Goal: Transaction & Acquisition: Book appointment/travel/reservation

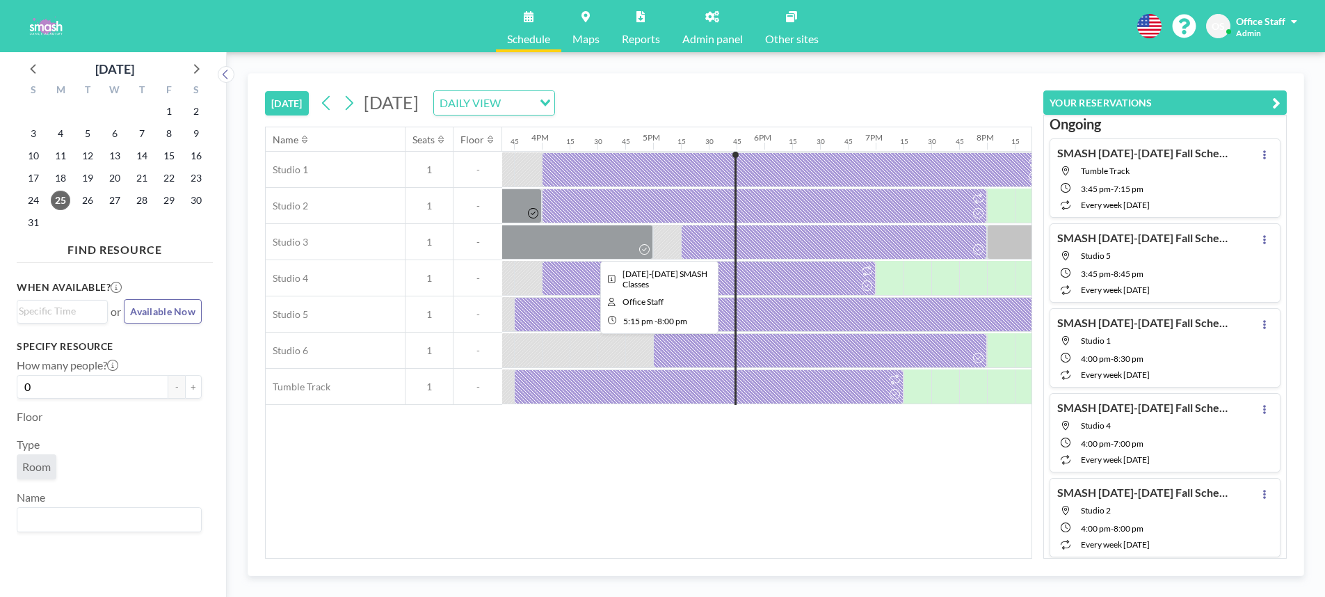
scroll to position [0, 1586]
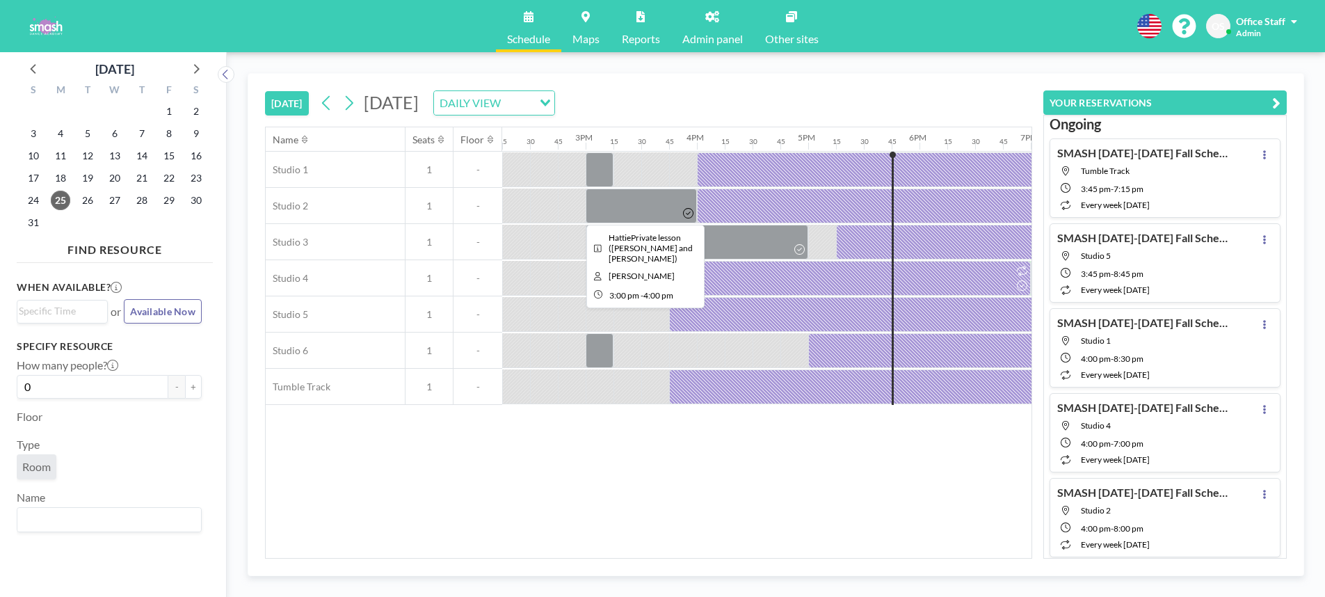
click at [638, 203] on div at bounding box center [641, 206] width 111 height 35
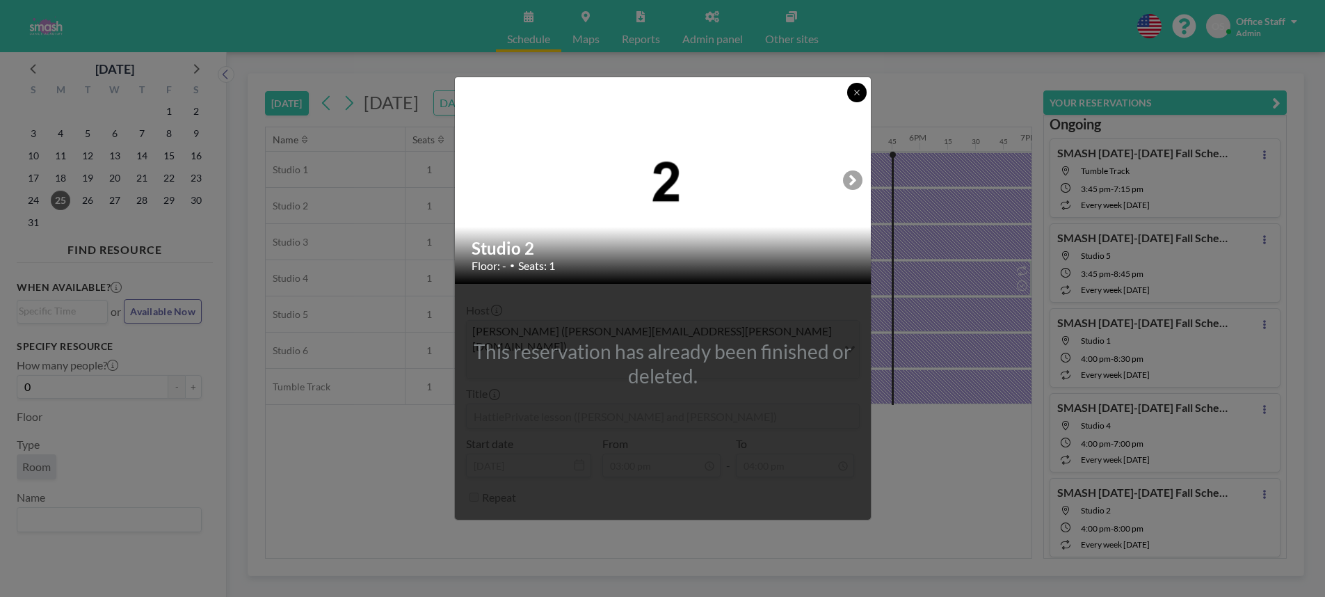
click at [857, 97] on icon at bounding box center [857, 92] width 8 height 8
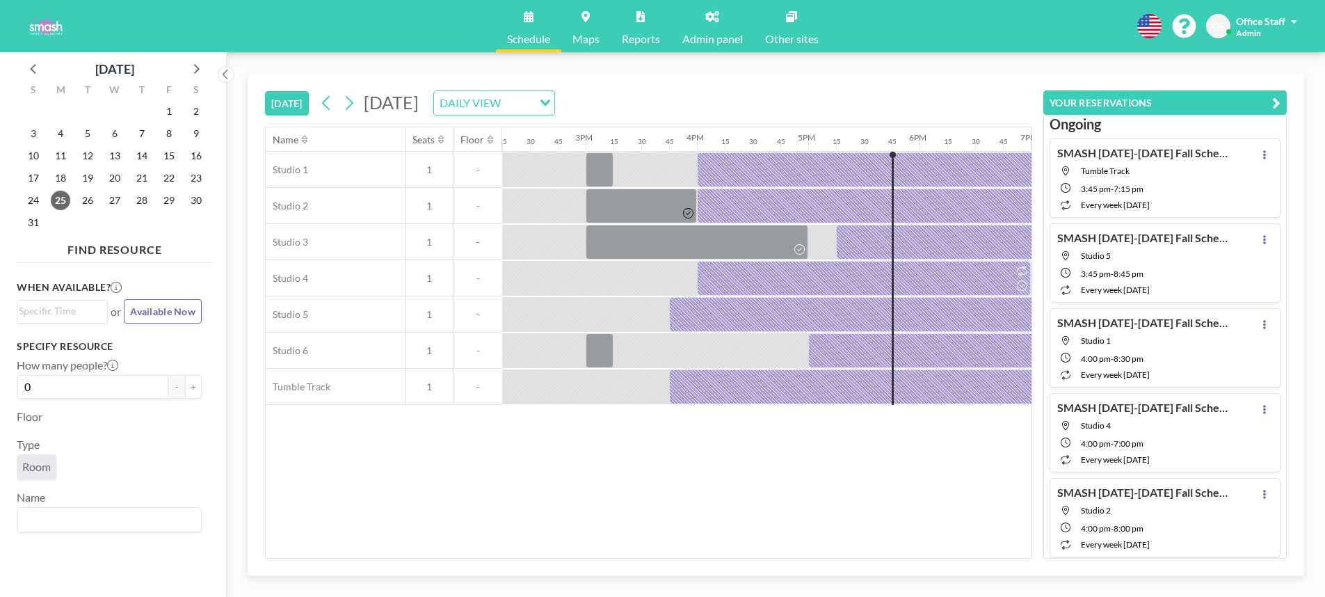
click at [634, 21] on link "Reports" at bounding box center [641, 26] width 61 height 52
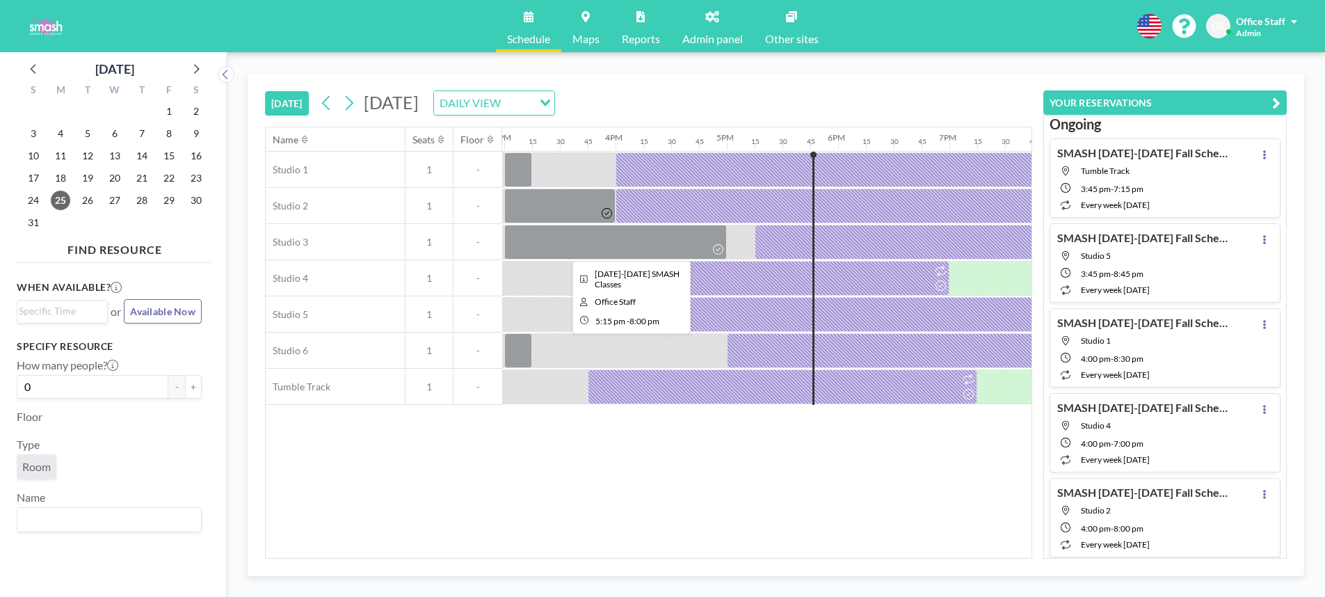
scroll to position [0, 1552]
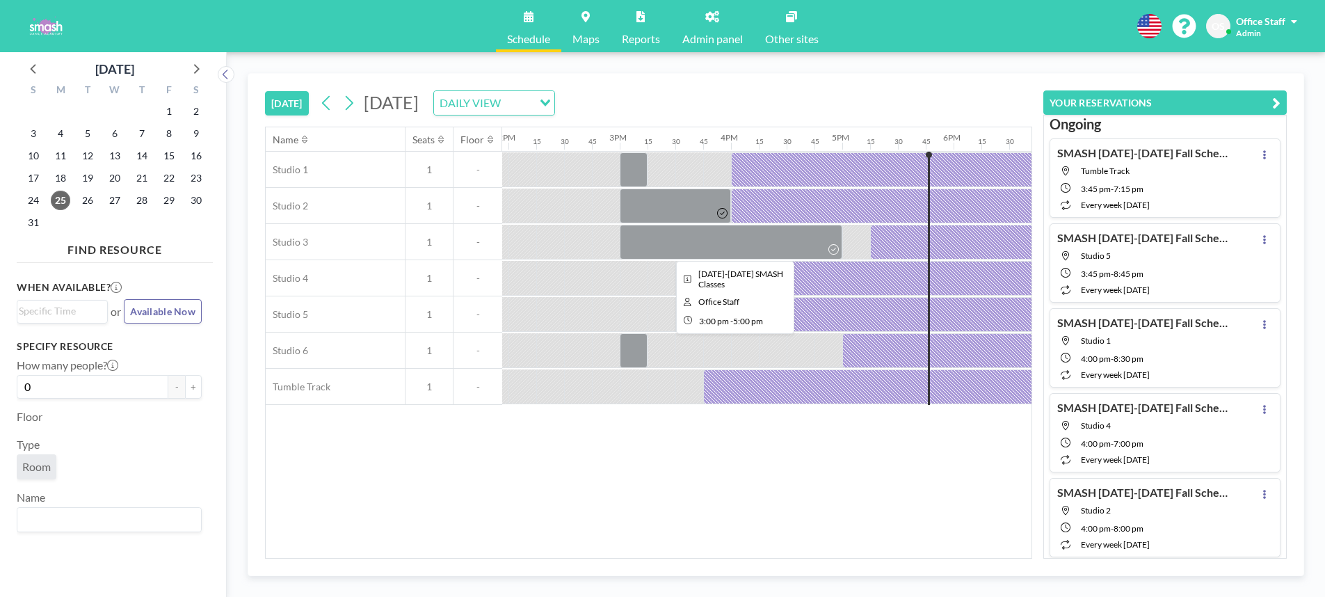
click at [681, 255] on div at bounding box center [731, 242] width 223 height 35
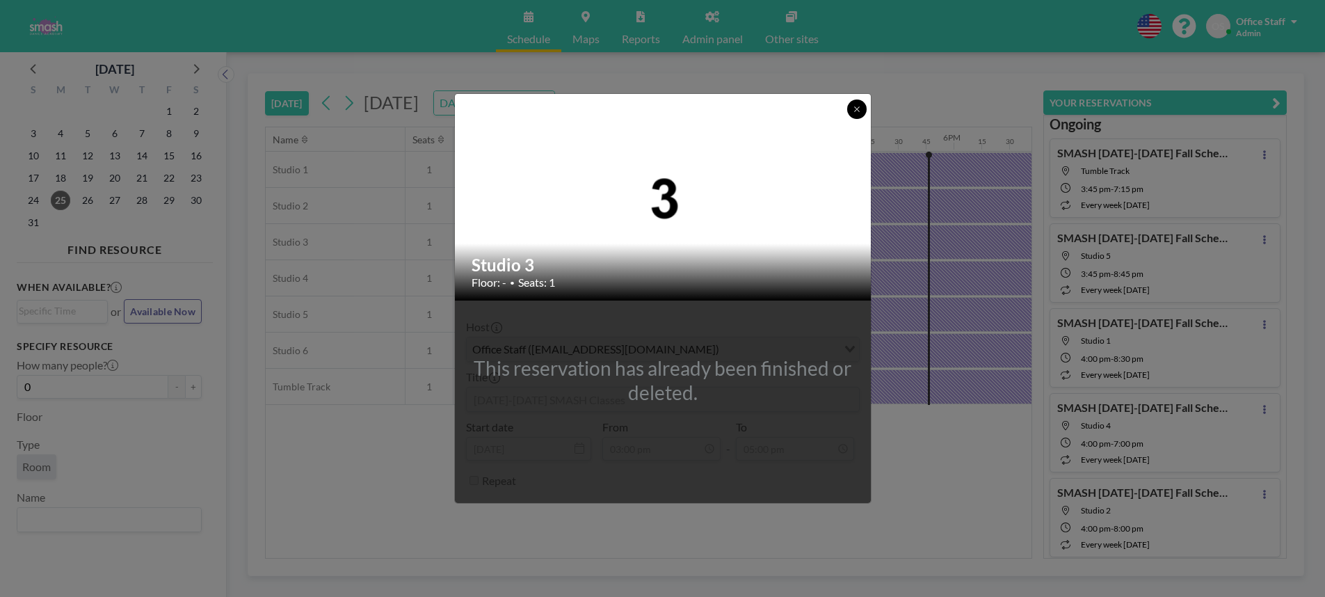
click at [856, 110] on icon at bounding box center [856, 108] width 5 height 5
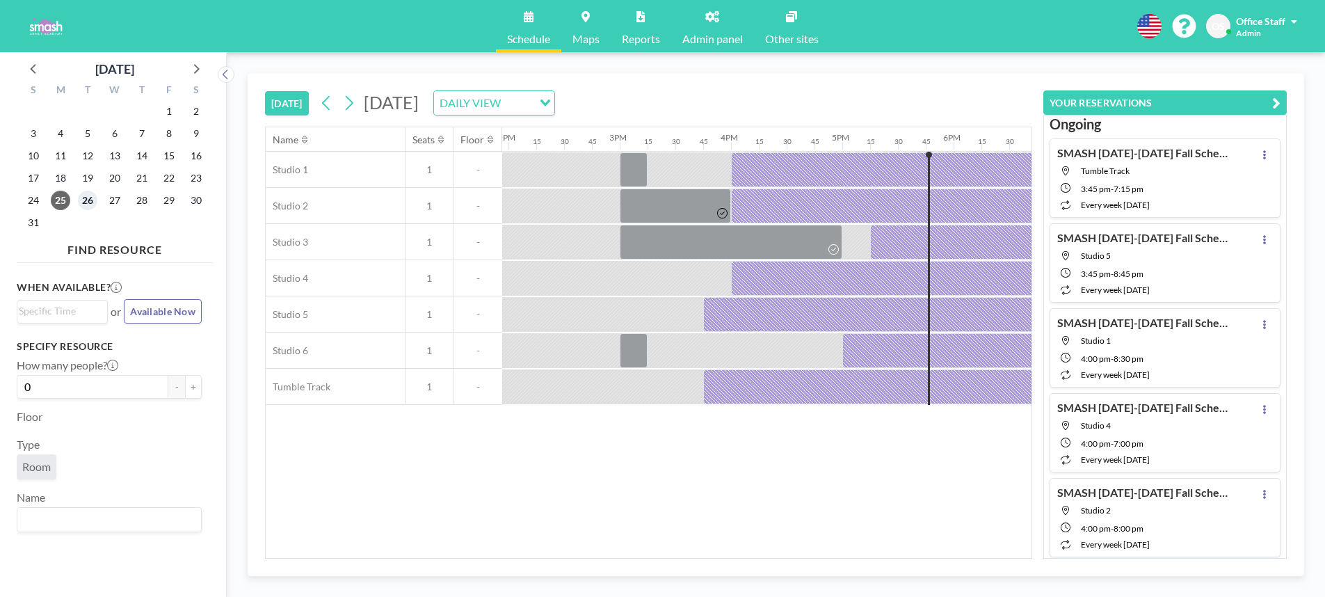
click at [90, 198] on span "26" at bounding box center [87, 200] width 19 height 19
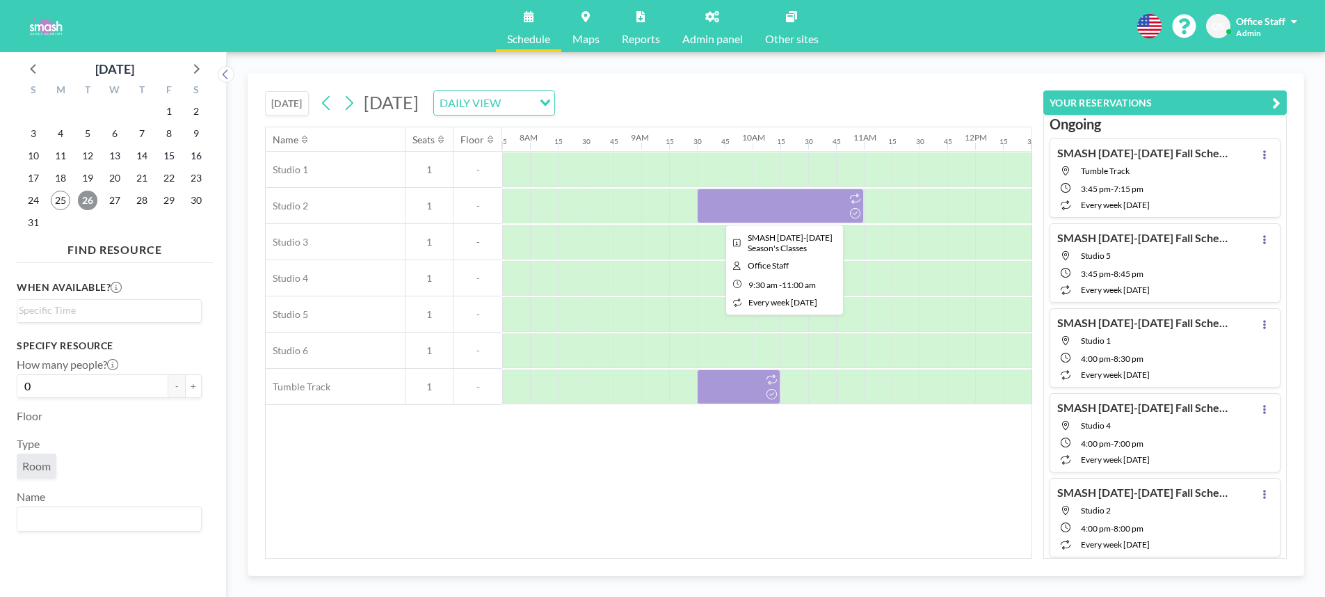
scroll to position [0, 862]
click at [753, 208] on div at bounding box center [781, 206] width 167 height 35
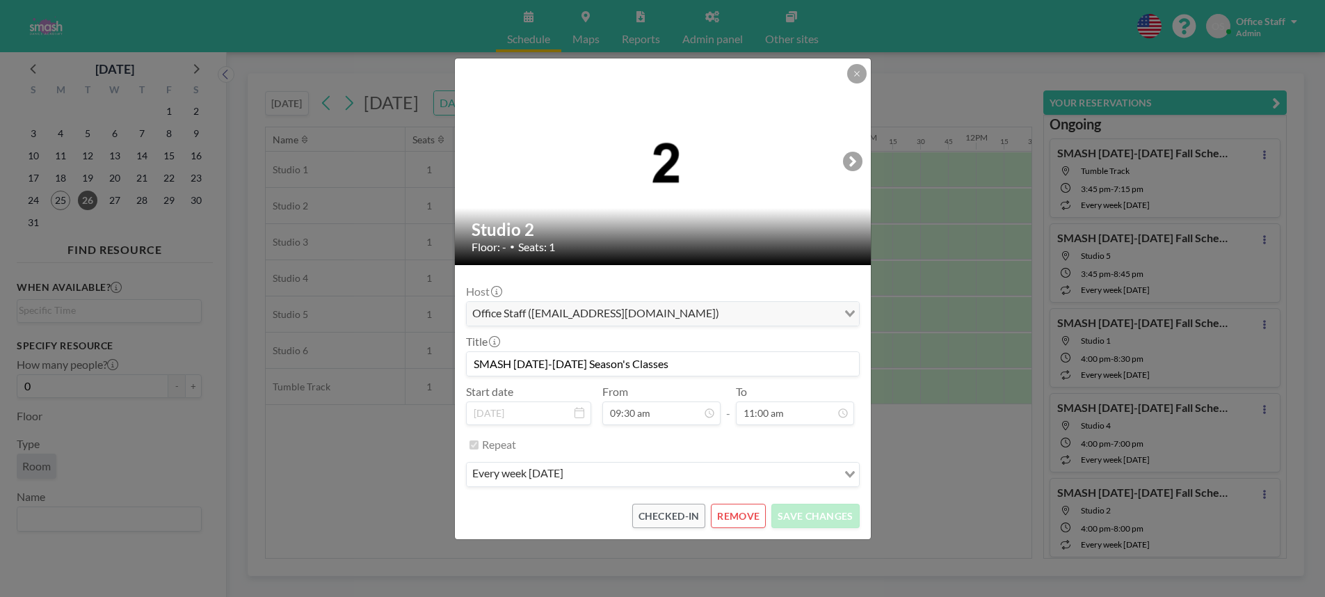
click at [856, 83] on div at bounding box center [663, 161] width 417 height 207
click at [856, 78] on button at bounding box center [856, 73] width 19 height 19
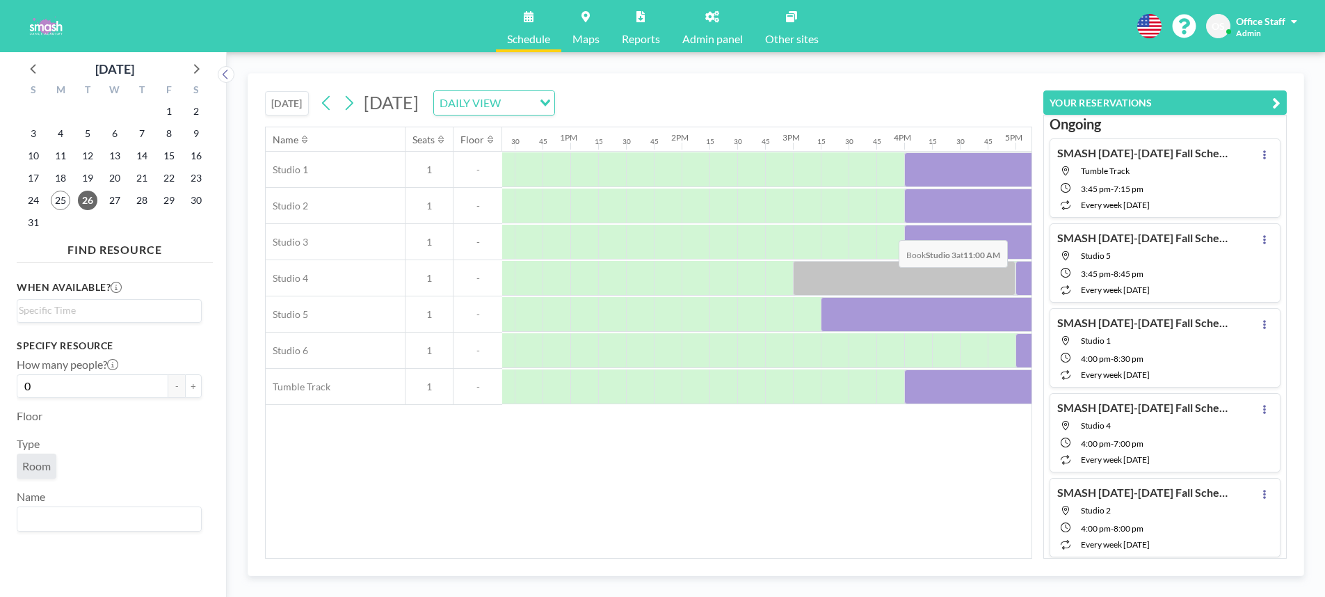
scroll to position [0, 1535]
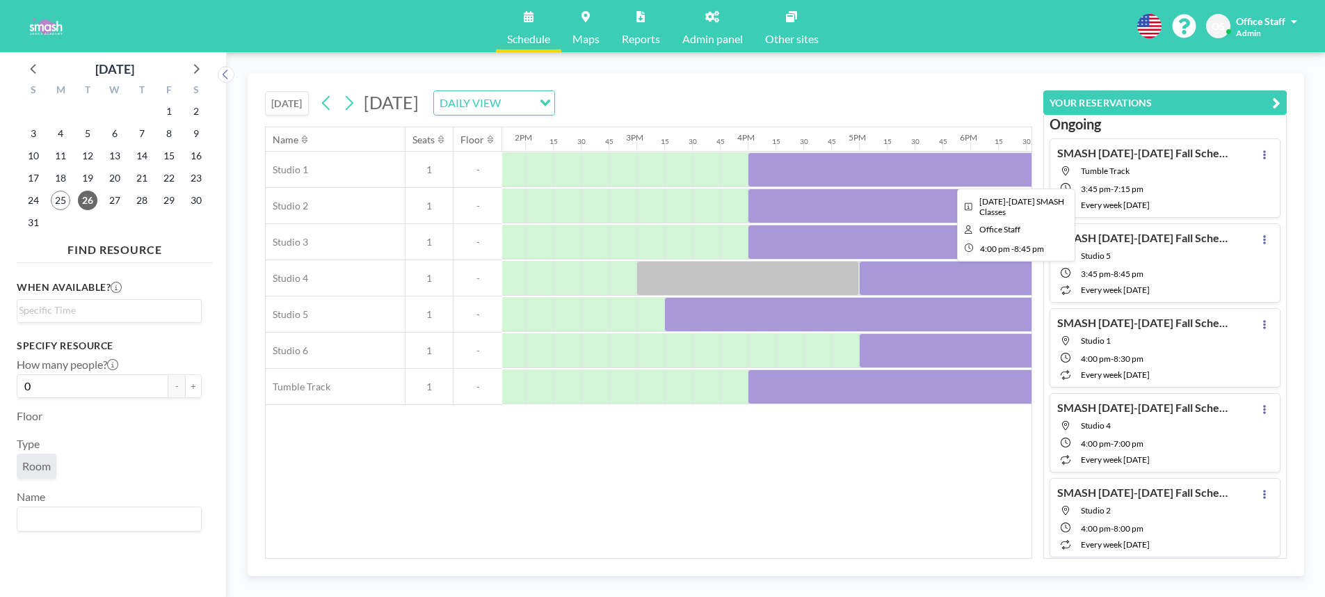
click at [813, 170] on div at bounding box center [1012, 169] width 529 height 35
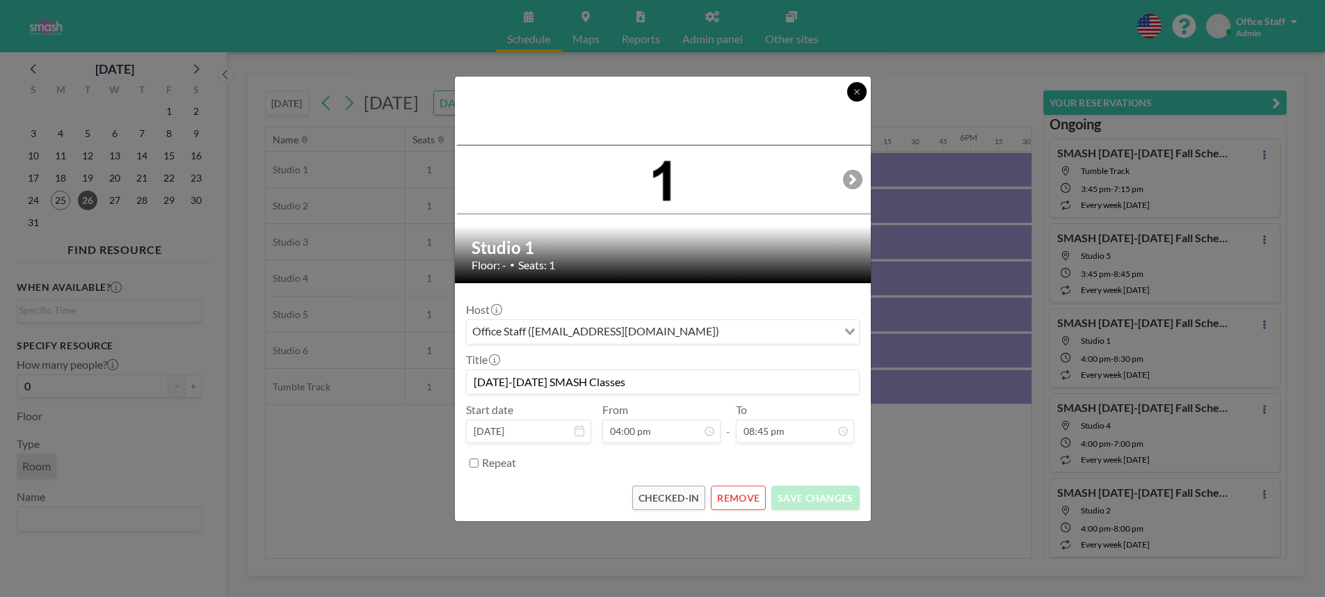
click at [859, 93] on icon at bounding box center [857, 92] width 8 height 8
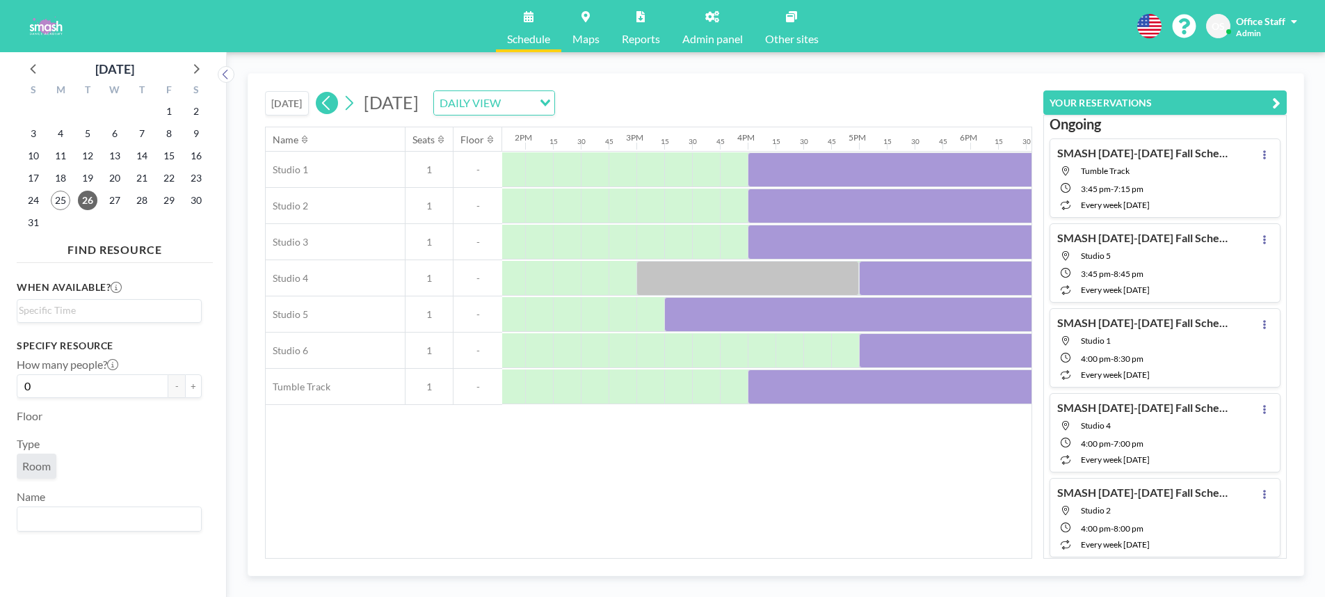
click at [332, 101] on icon at bounding box center [326, 103] width 13 height 21
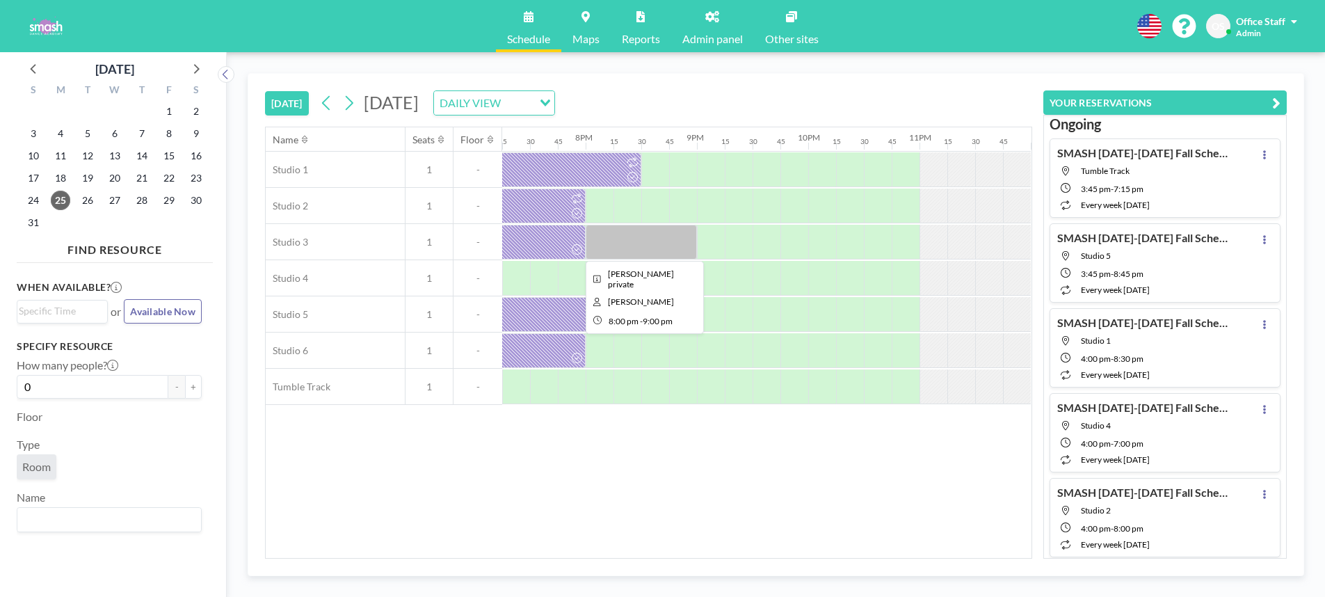
scroll to position [0, 2139]
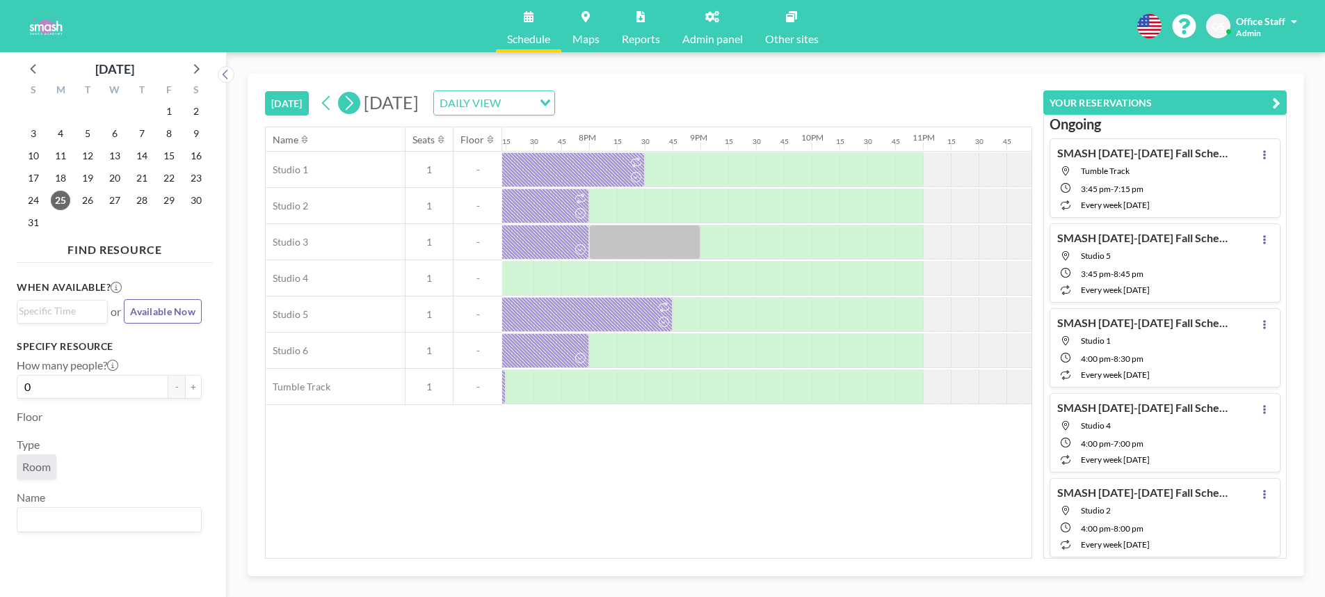
click at [349, 103] on icon at bounding box center [348, 103] width 13 height 21
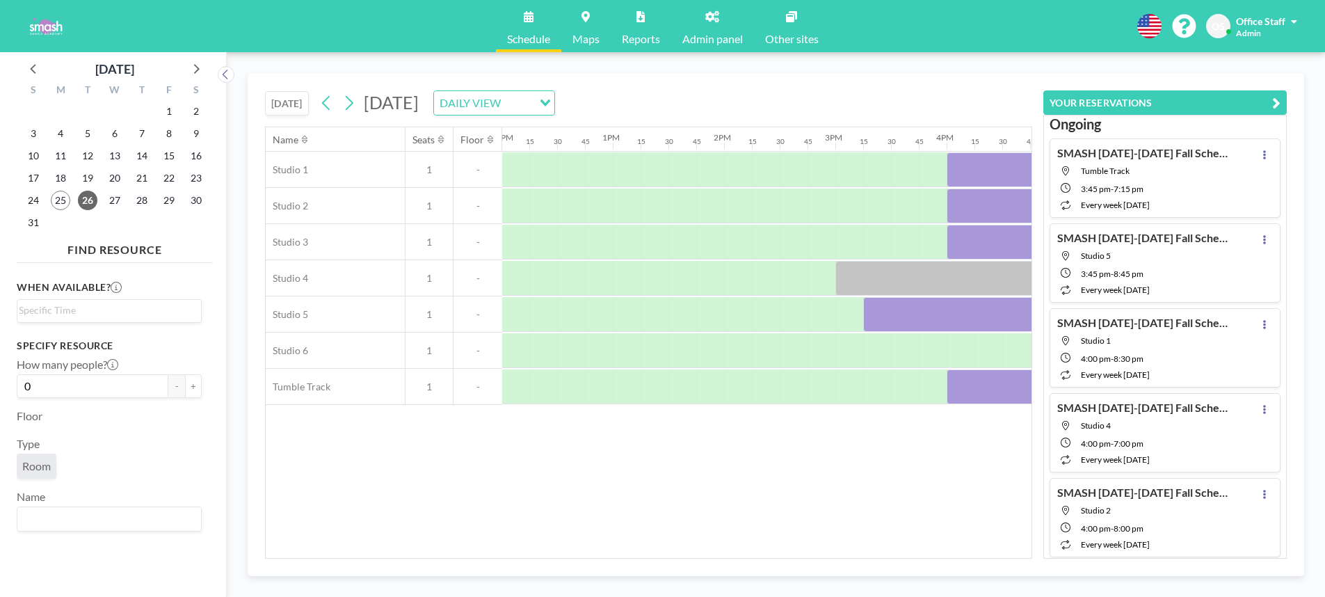
scroll to position [0, 1450]
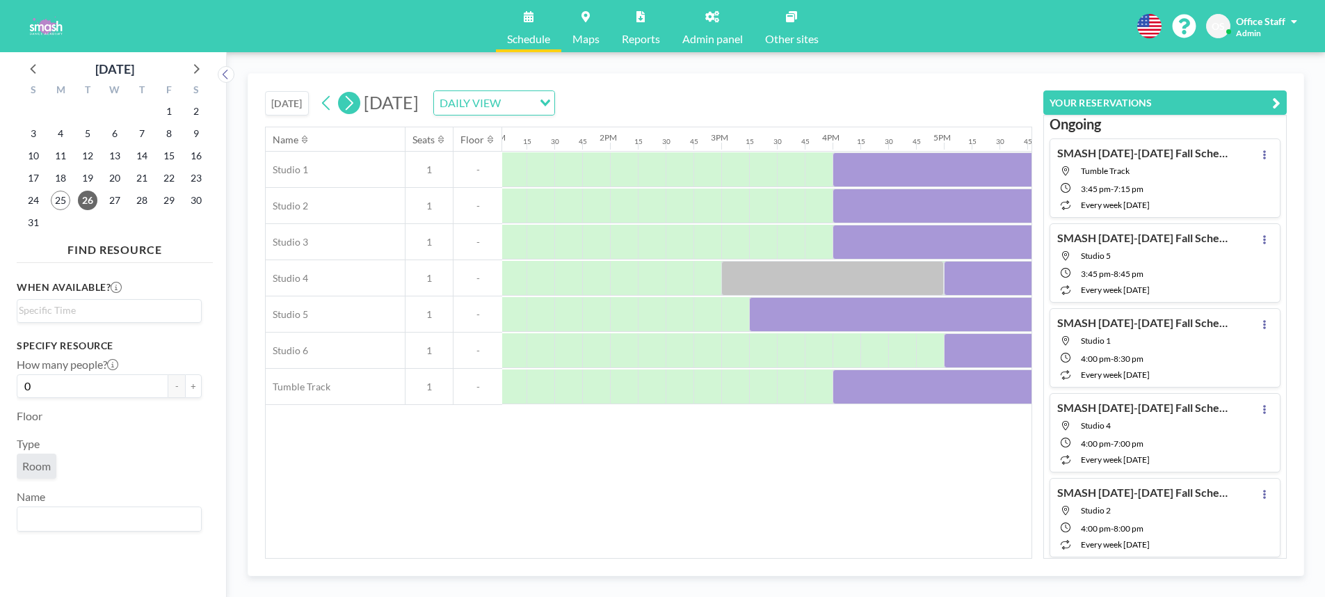
click at [351, 109] on icon at bounding box center [348, 103] width 13 height 21
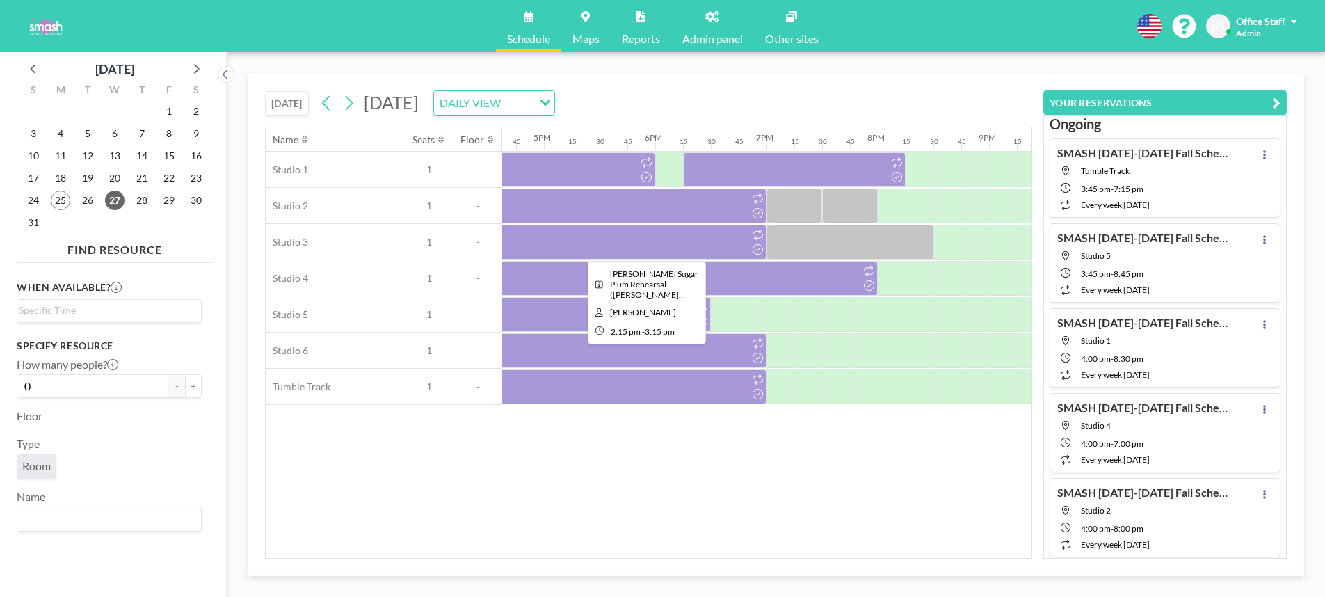
scroll to position [0, 1983]
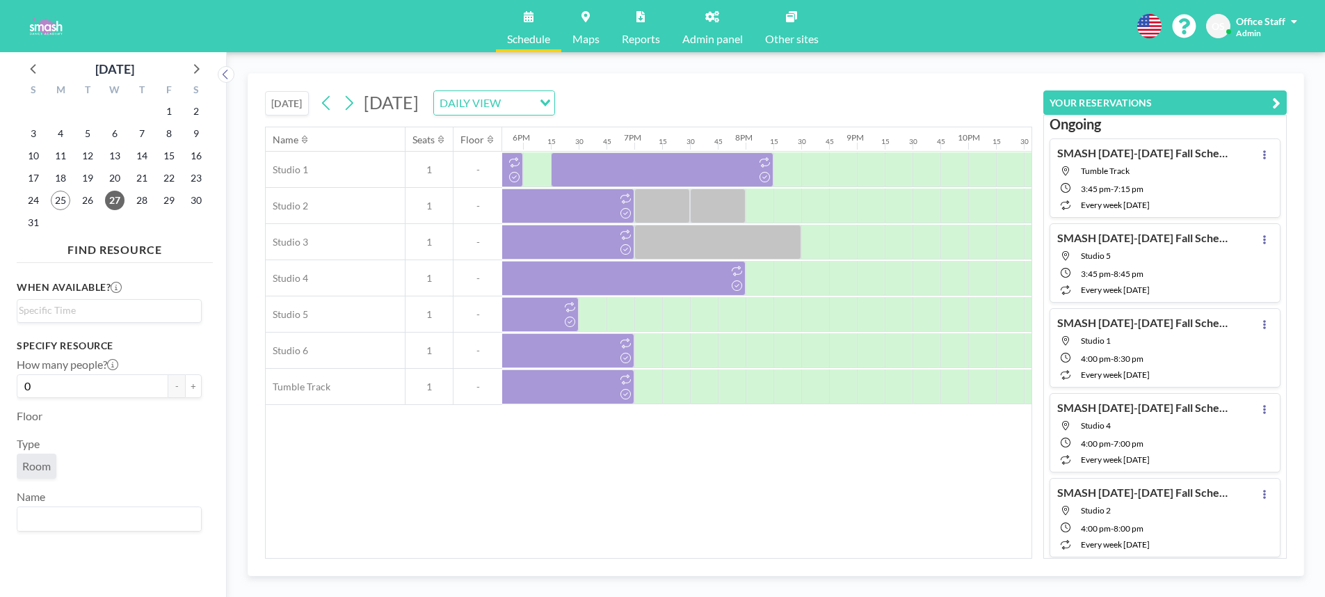
click at [1295, 21] on span at bounding box center [1294, 22] width 6 height 10
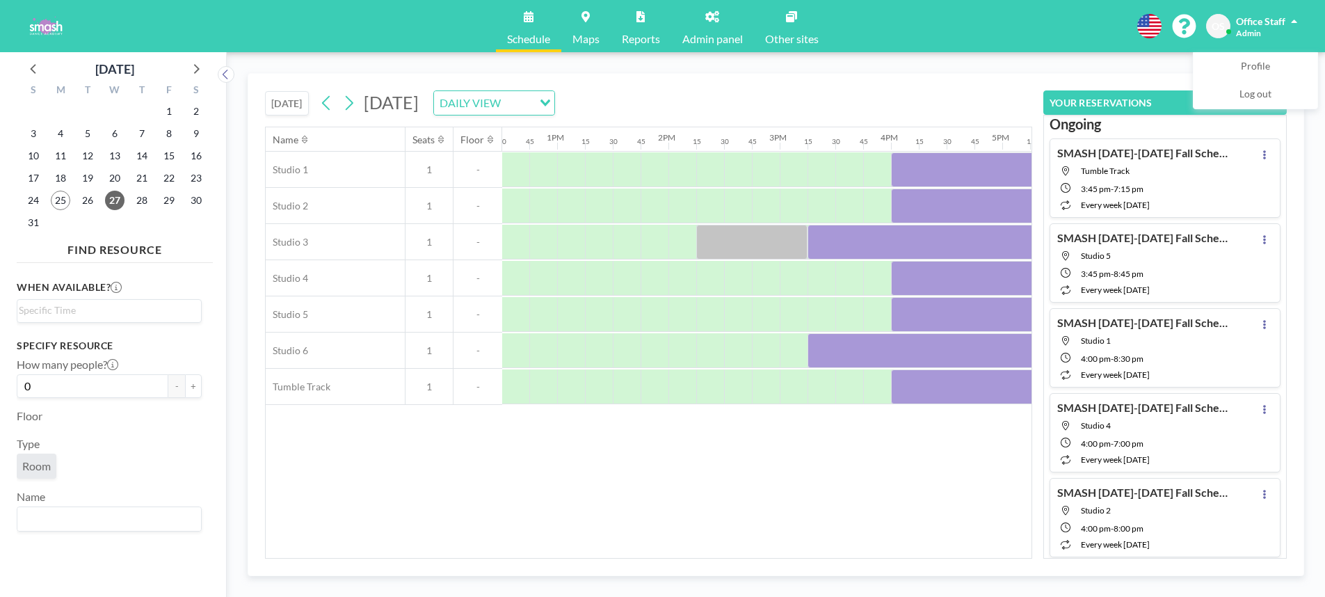
scroll to position [0, 1547]
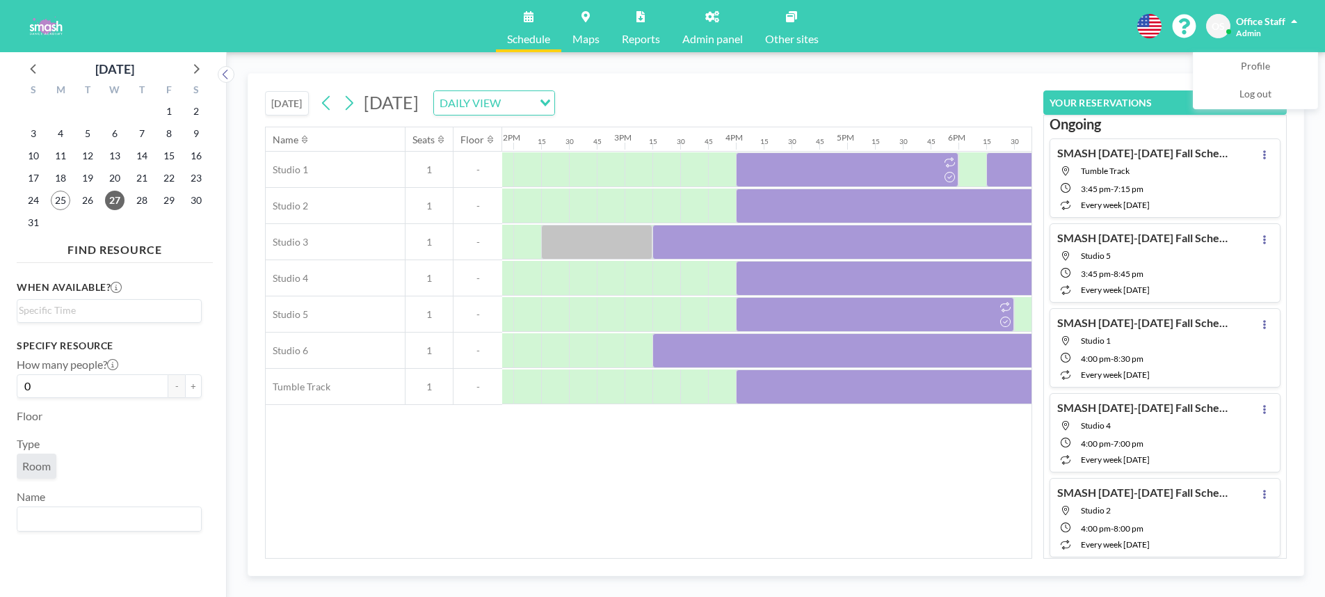
click at [1298, 22] on div "OS Office Staff Admin" at bounding box center [1254, 26] width 97 height 24
click at [1294, 24] on span at bounding box center [1294, 22] width 6 height 10
click at [611, 261] on div at bounding box center [611, 278] width 28 height 35
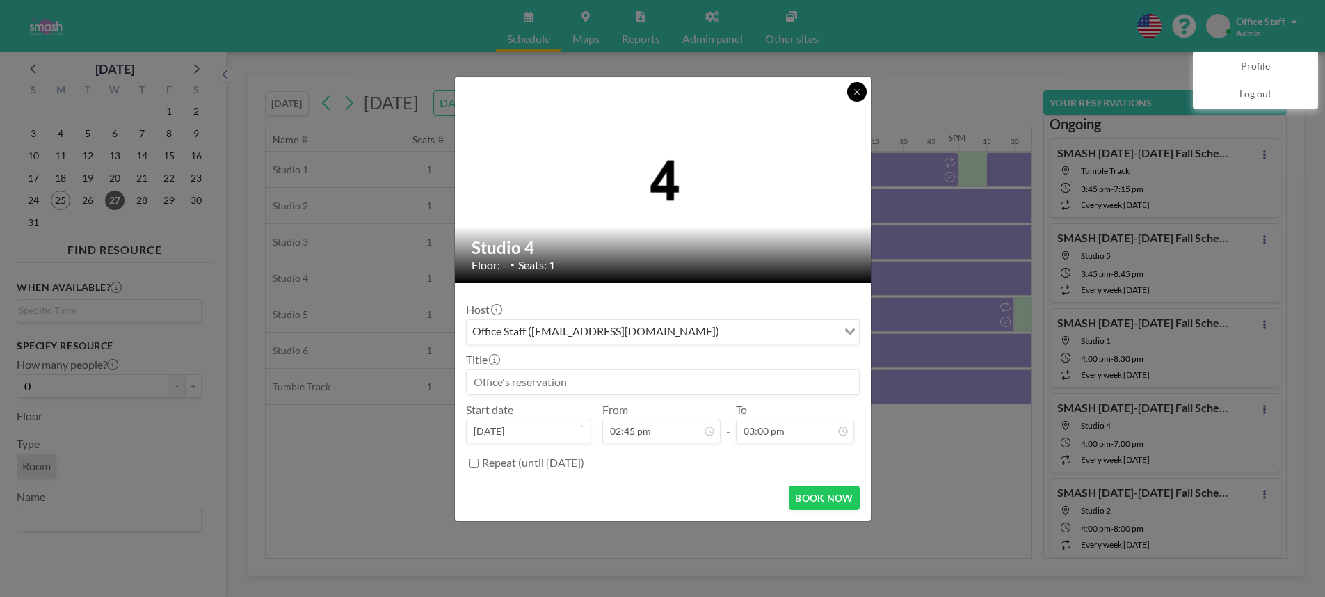
click at [856, 94] on icon at bounding box center [857, 92] width 8 height 8
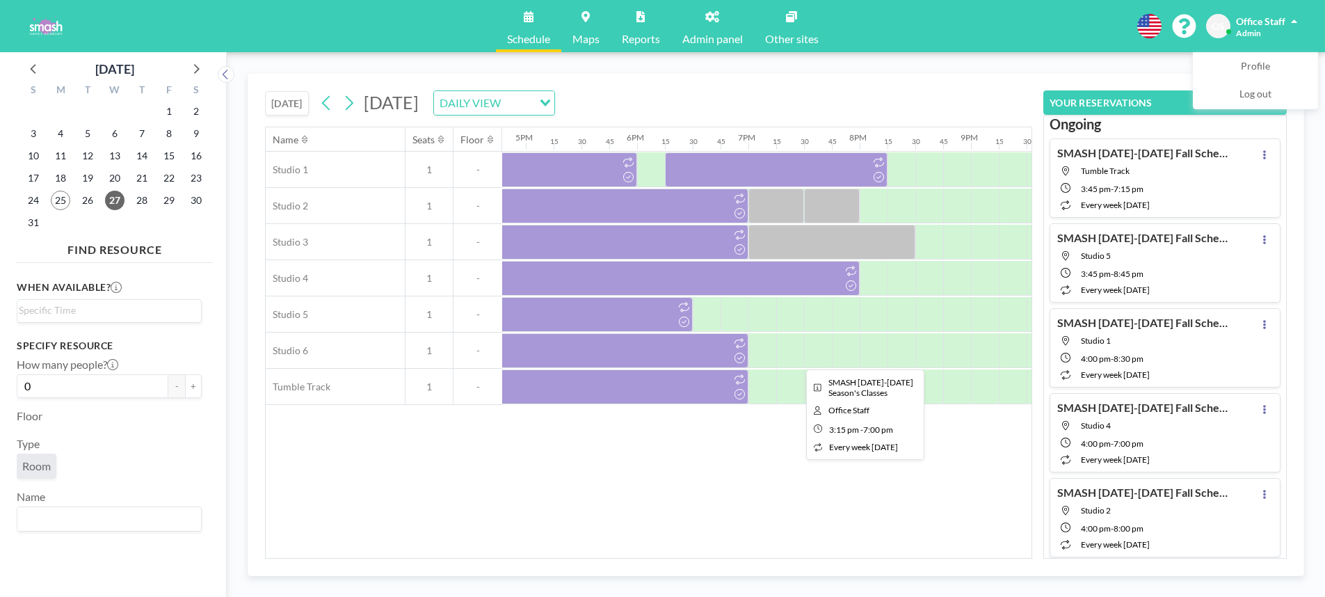
scroll to position [0, 2090]
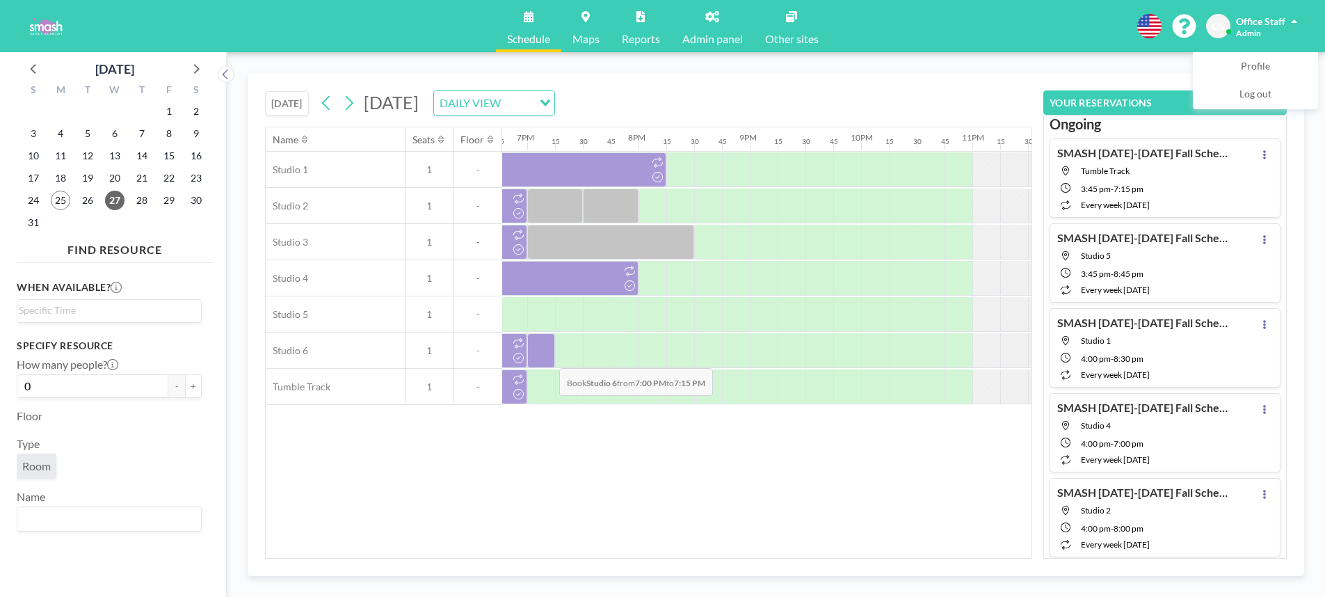
click at [548, 358] on div at bounding box center [541, 350] width 28 height 35
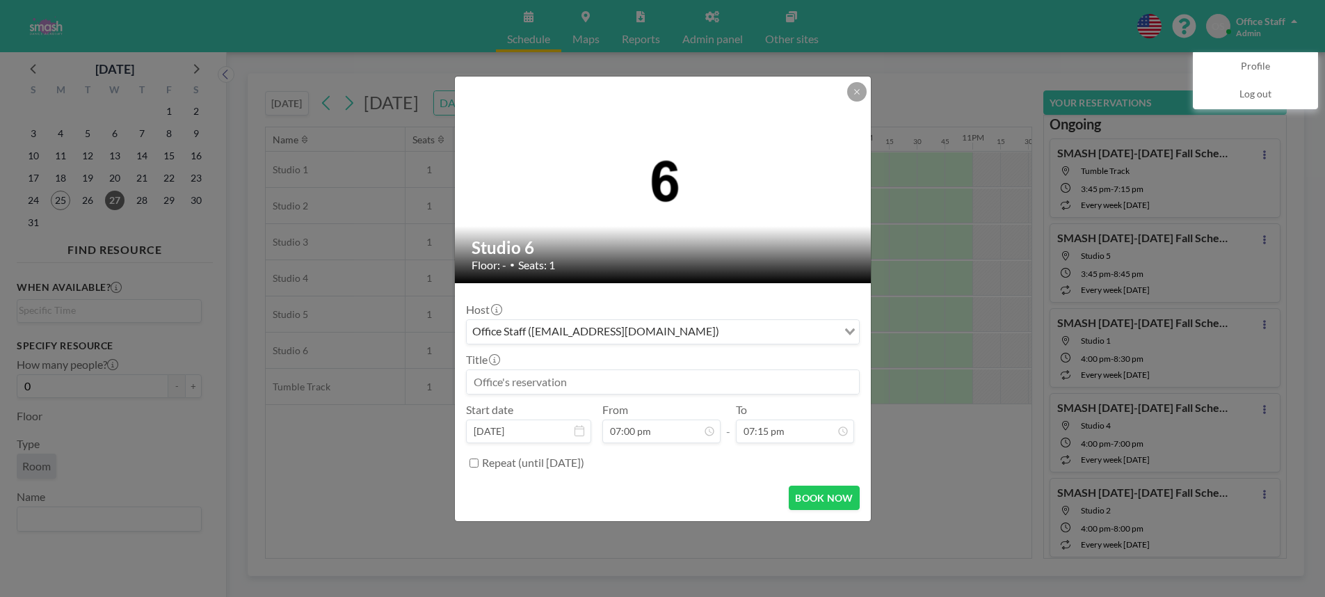
click at [516, 385] on input at bounding box center [663, 382] width 392 height 24
type input "T"
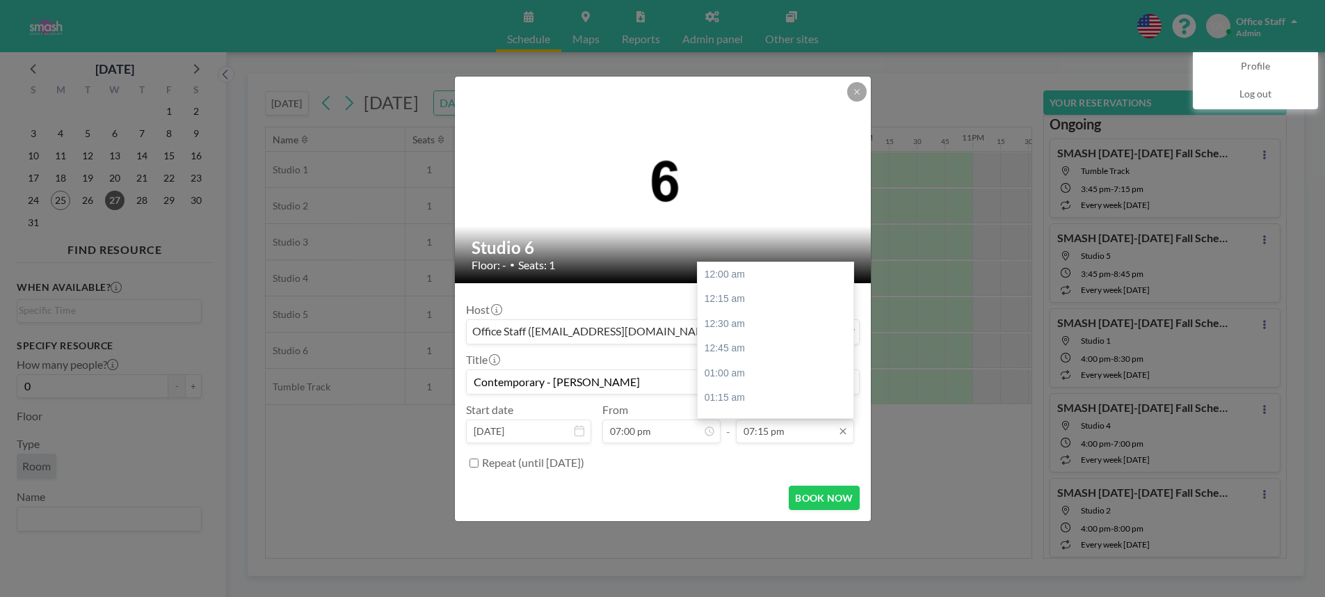
scroll to position [1907, 0]
type input "Contemporary - [PERSON_NAME]"
click at [770, 431] on input "07:15 pm" at bounding box center [795, 431] width 118 height 24
click at [720, 342] on div "08:00 pm" at bounding box center [776, 348] width 156 height 25
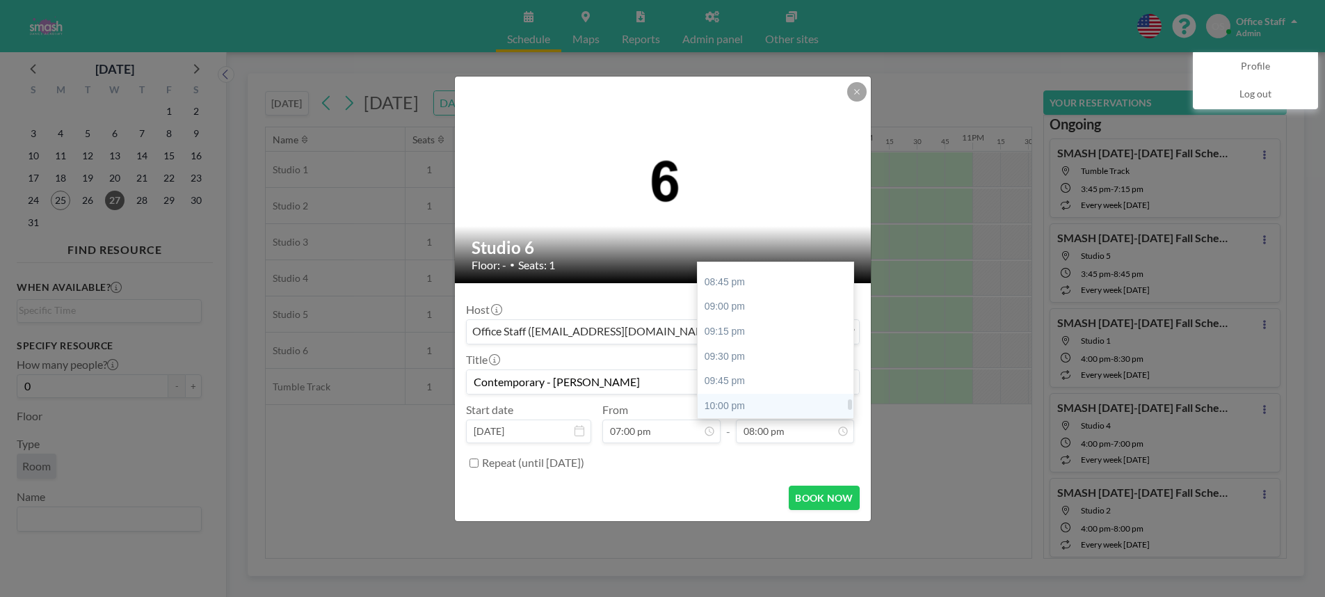
click at [730, 404] on div "10:00 pm" at bounding box center [776, 406] width 156 height 25
type input "10:00 pm"
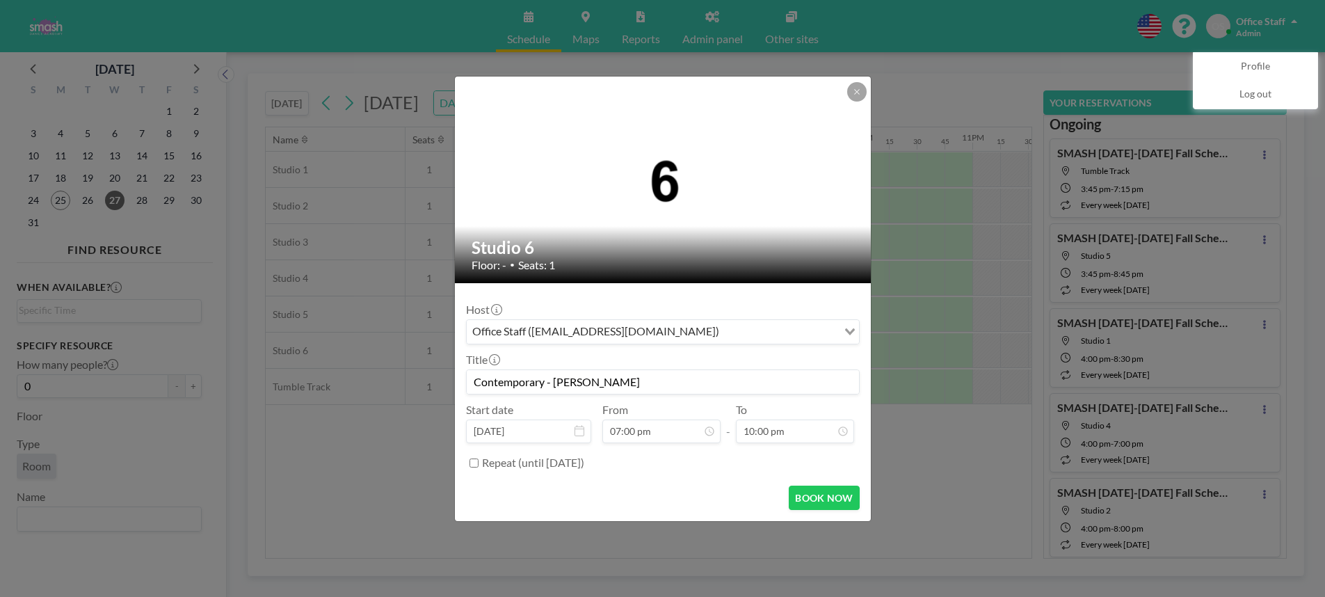
scroll to position [1882, 0]
click at [472, 461] on input "Repeat (until [DATE])" at bounding box center [474, 462] width 9 height 9
checkbox input "true"
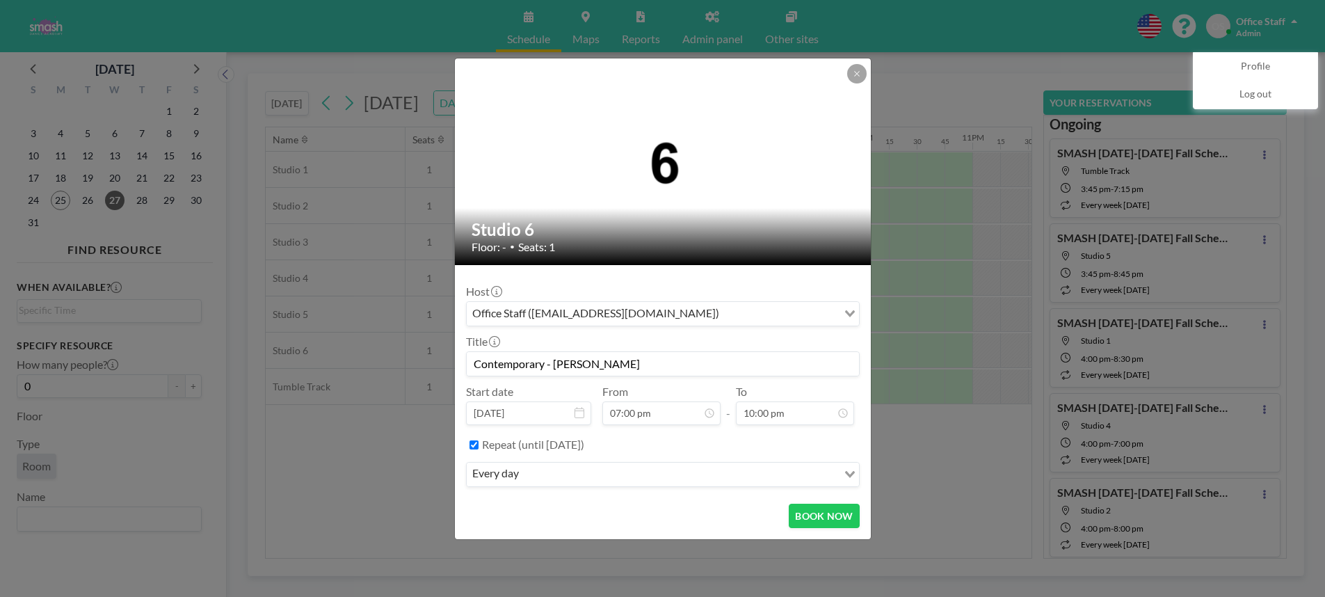
drag, startPoint x: 744, startPoint y: 345, endPoint x: 678, endPoint y: 356, distance: 67.0
click at [743, 346] on div "Title Contemporary - [PERSON_NAME]" at bounding box center [663, 356] width 394 height 42
drag, startPoint x: 545, startPoint y: 362, endPoint x: 695, endPoint y: 358, distance: 149.6
click at [695, 358] on input "Contemporary - [PERSON_NAME]" at bounding box center [663, 364] width 392 height 24
drag, startPoint x: 638, startPoint y: 364, endPoint x: 552, endPoint y: 366, distance: 85.6
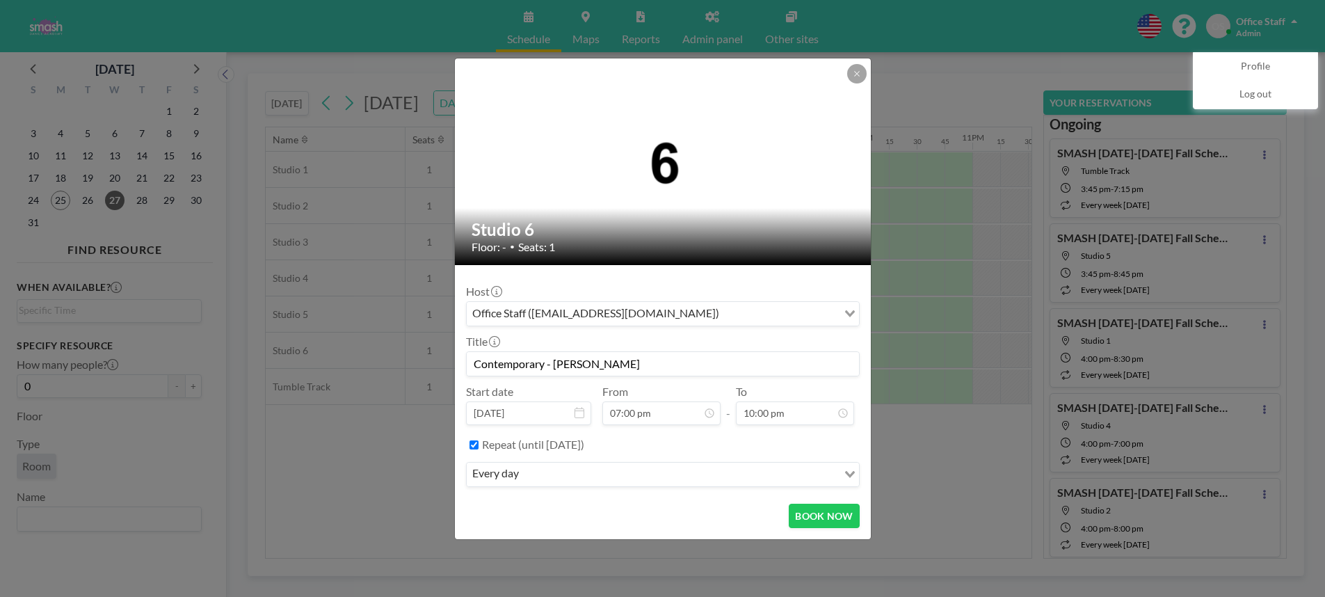
click at [552, 366] on input "Contemporary - [PERSON_NAME]" at bounding box center [663, 364] width 392 height 24
click at [570, 362] on input "Contemporary - Wasatach" at bounding box center [663, 364] width 392 height 24
click at [474, 363] on input "Contemporary" at bounding box center [663, 364] width 392 height 24
type input "Wasatch - Contemporary"
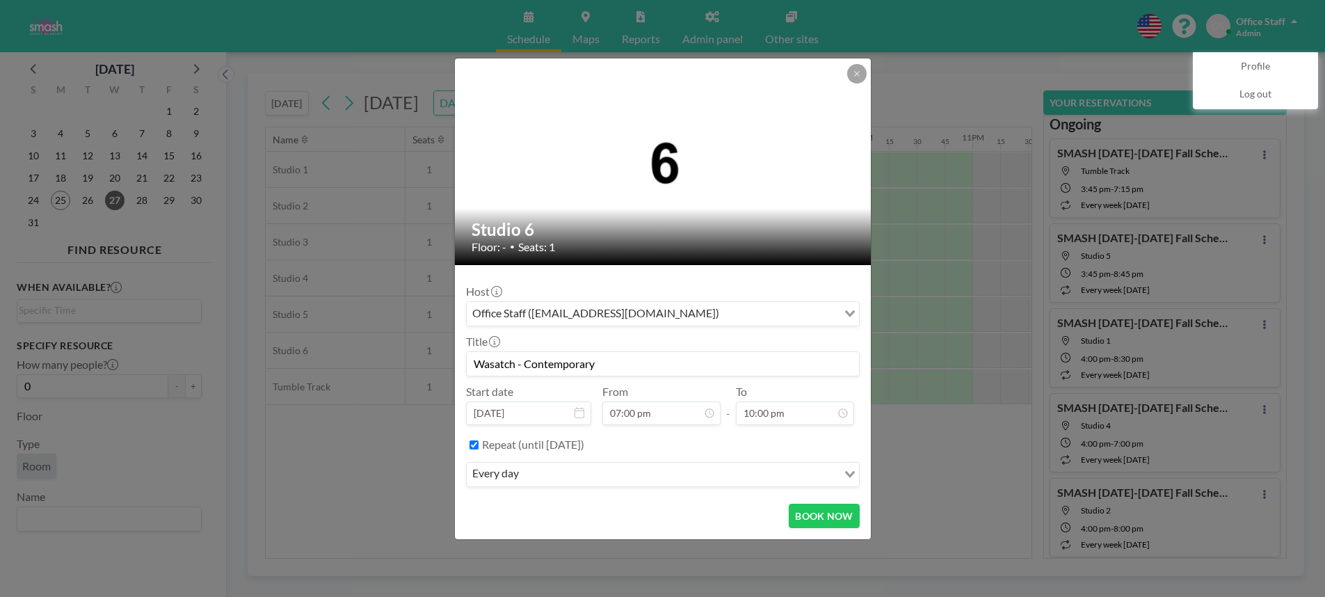
drag, startPoint x: 598, startPoint y: 367, endPoint x: 423, endPoint y: 365, distance: 174.6
click at [423, 365] on div "Studio 6 Floor: - • Seats: 1 Host Office Staff ([EMAIL_ADDRESS][DOMAIN_NAME]) L…" at bounding box center [662, 298] width 1325 height 597
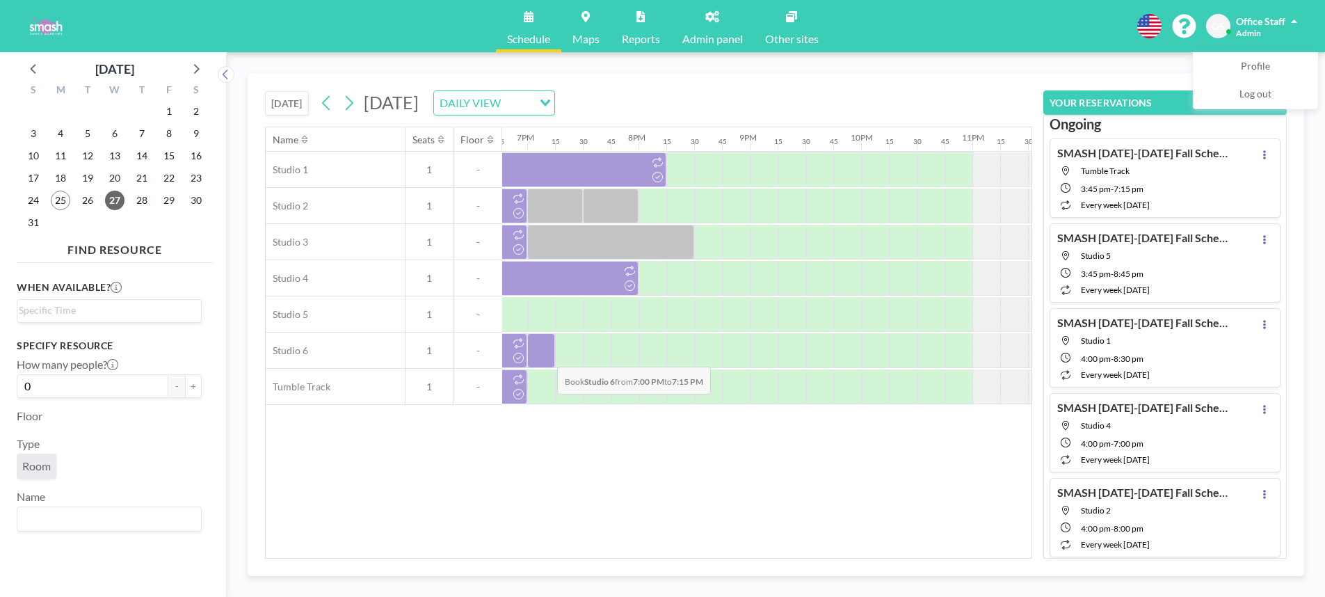
click at [546, 356] on div at bounding box center [541, 350] width 28 height 35
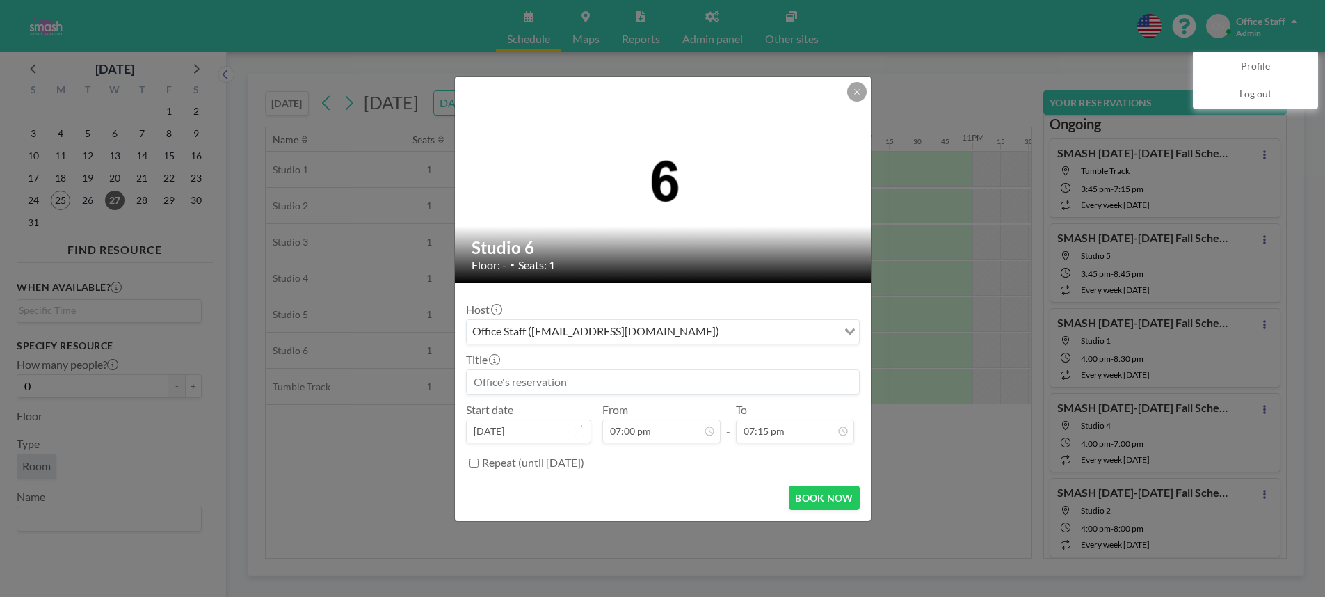
click at [527, 382] on input at bounding box center [663, 382] width 392 height 24
drag, startPoint x: 522, startPoint y: 381, endPoint x: 568, endPoint y: 381, distance: 45.9
click at [522, 381] on input "Wasatach Contemporary" at bounding box center [663, 382] width 392 height 24
drag, startPoint x: 512, startPoint y: 381, endPoint x: 599, endPoint y: 377, distance: 87.0
click at [599, 377] on input "Wasatch - Contemporary" at bounding box center [663, 382] width 392 height 24
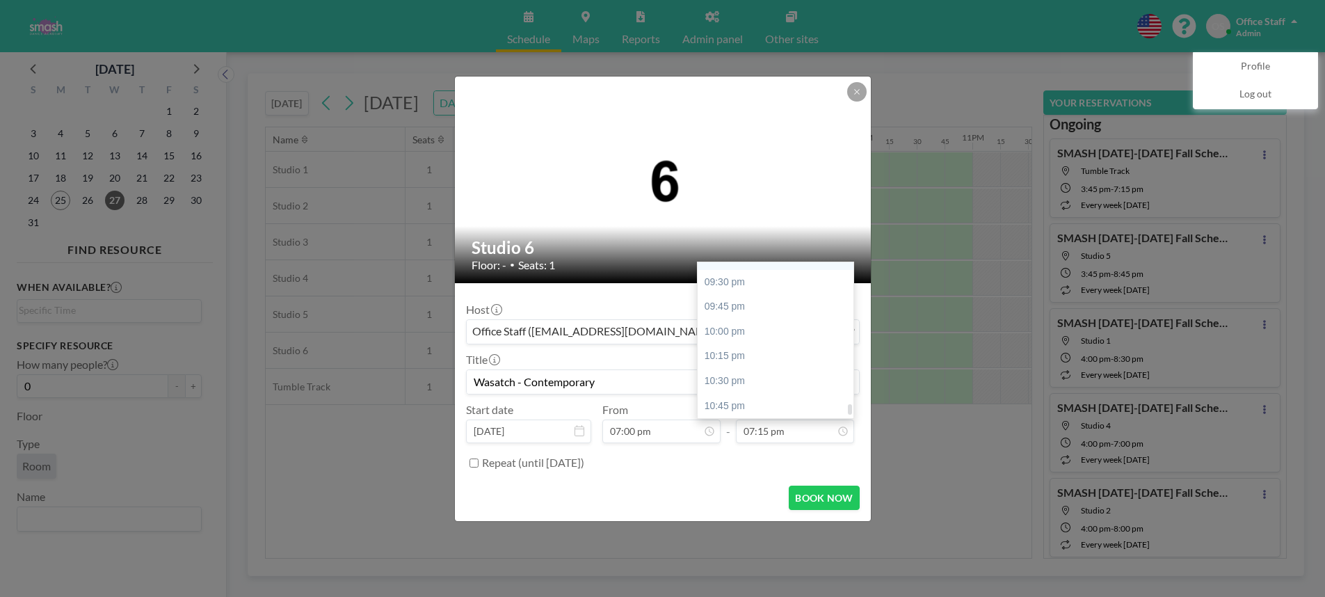
scroll to position [2124, 0]
type input "Wasatch - Contemporary"
click at [727, 329] on div "10:00 pm" at bounding box center [776, 329] width 156 height 25
type input "10:00 pm"
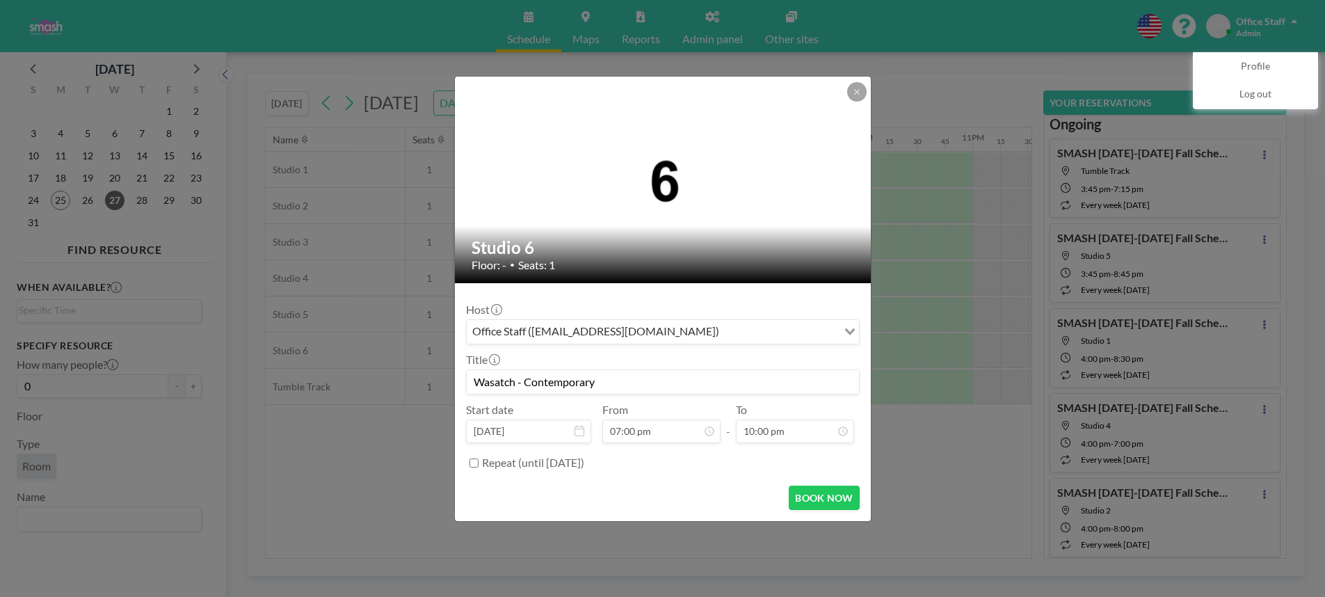
scroll to position [2147, 0]
click at [474, 462] on input "Repeat (until [DATE])" at bounding box center [474, 462] width 9 height 9
checkbox input "true"
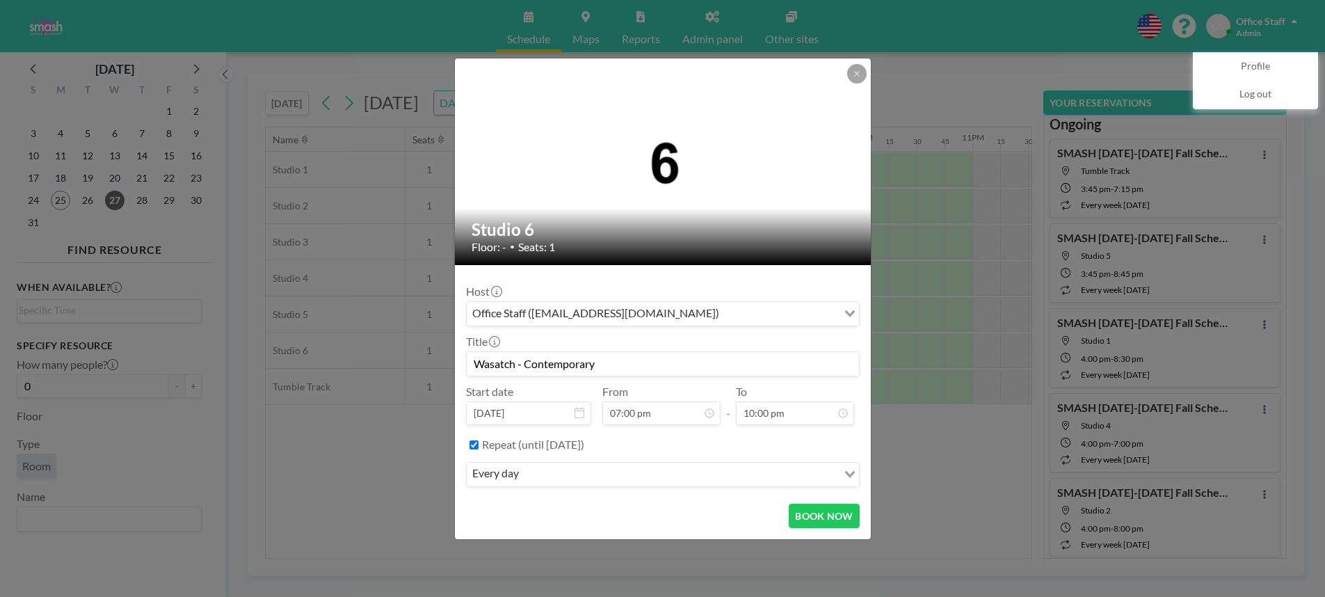
click at [512, 482] on div "every day" at bounding box center [652, 473] width 371 height 21
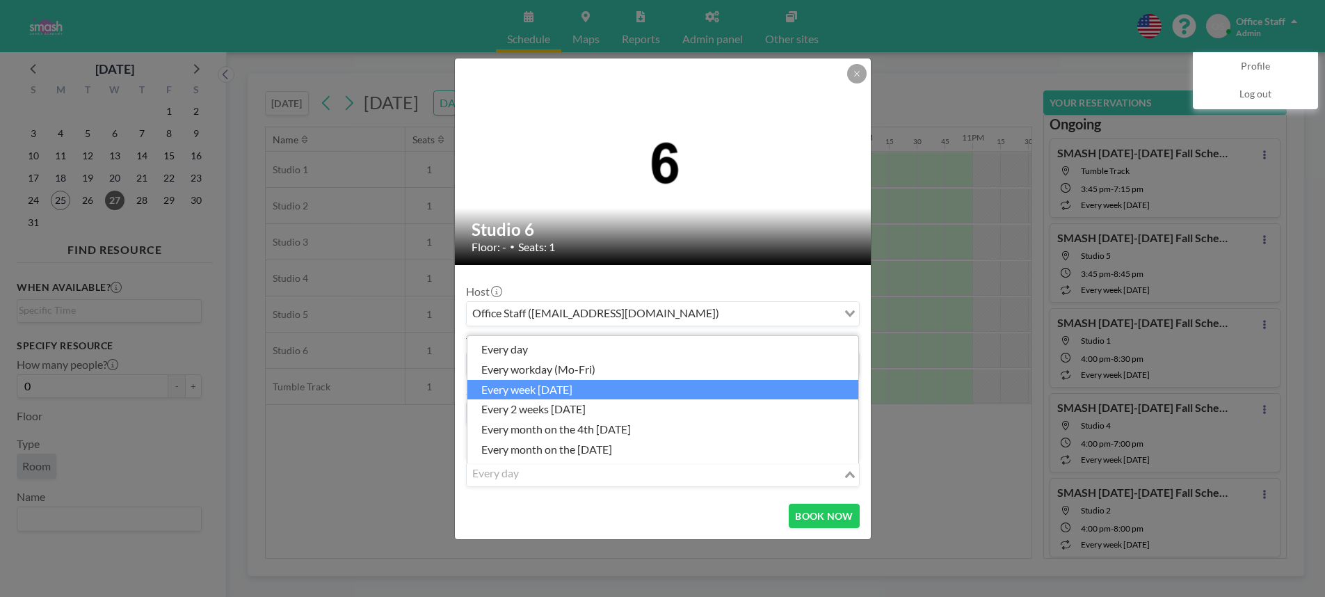
click at [553, 390] on li "every week [DATE]" at bounding box center [662, 390] width 391 height 20
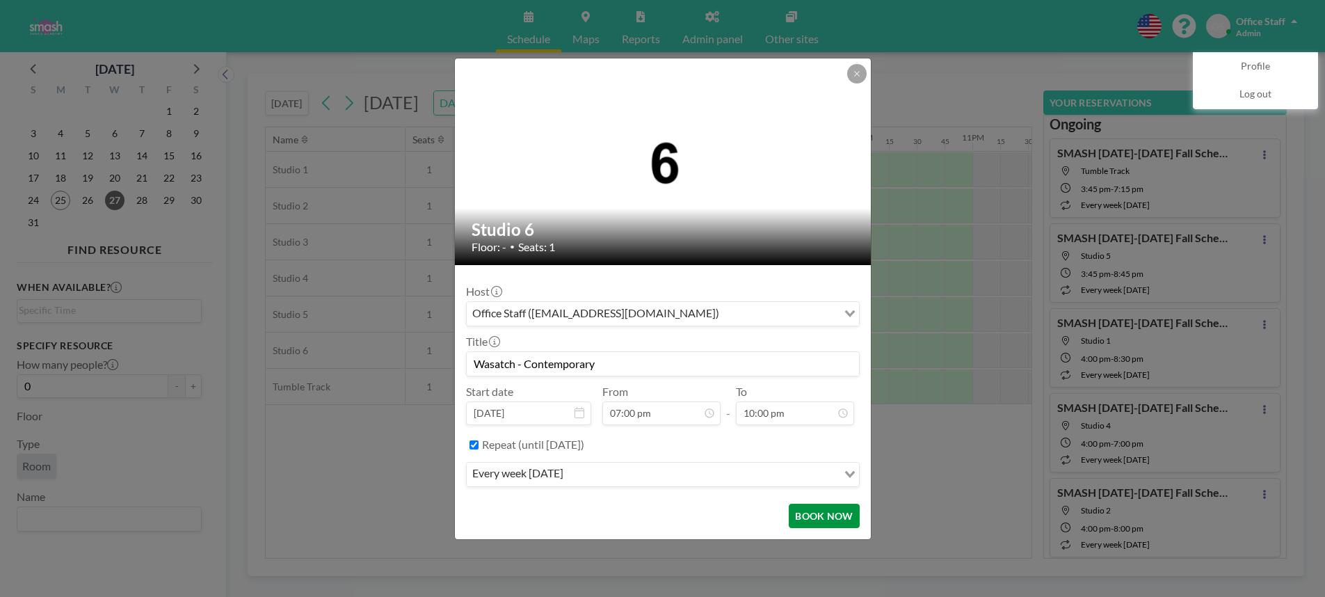
click at [822, 513] on button "BOOK NOW" at bounding box center [824, 516] width 70 height 24
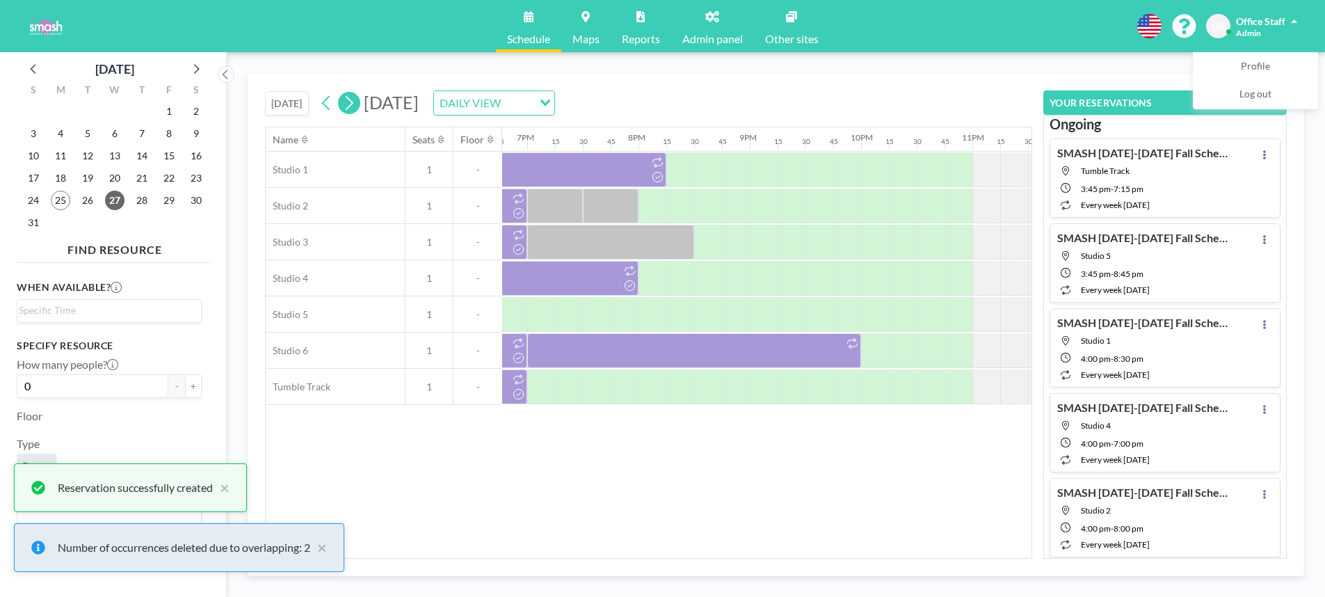
click at [353, 105] on icon at bounding box center [350, 103] width 8 height 15
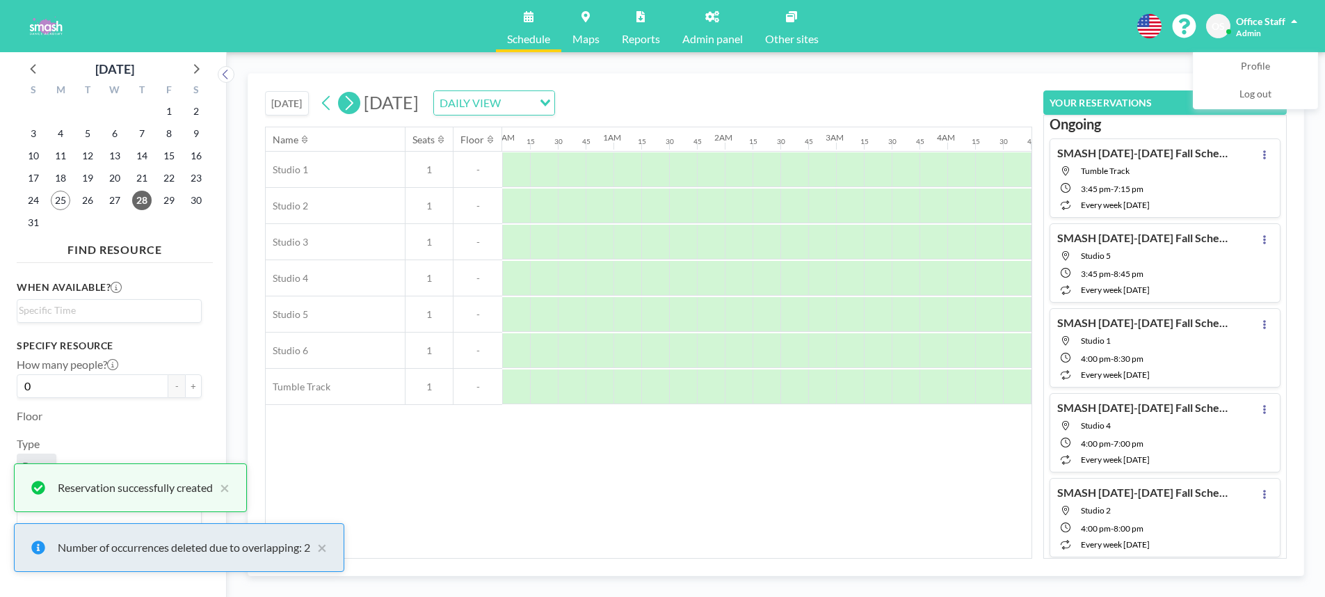
scroll to position [0, 299]
click at [353, 105] on icon at bounding box center [350, 103] width 8 height 15
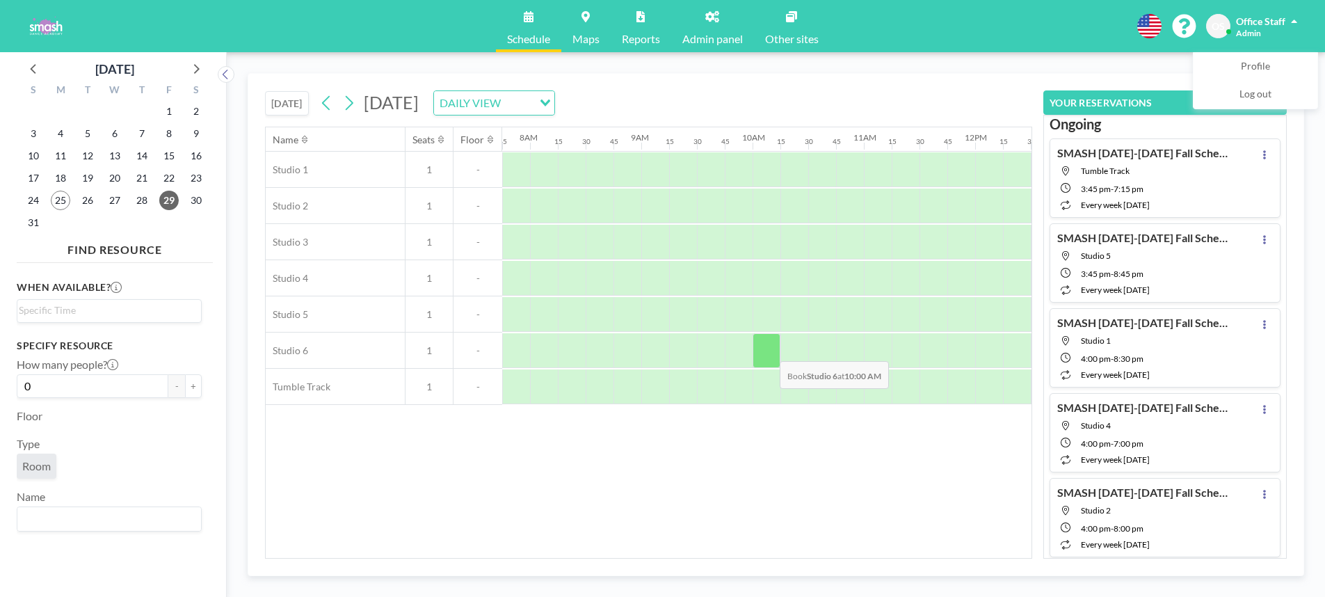
click at [769, 351] on div at bounding box center [767, 350] width 28 height 35
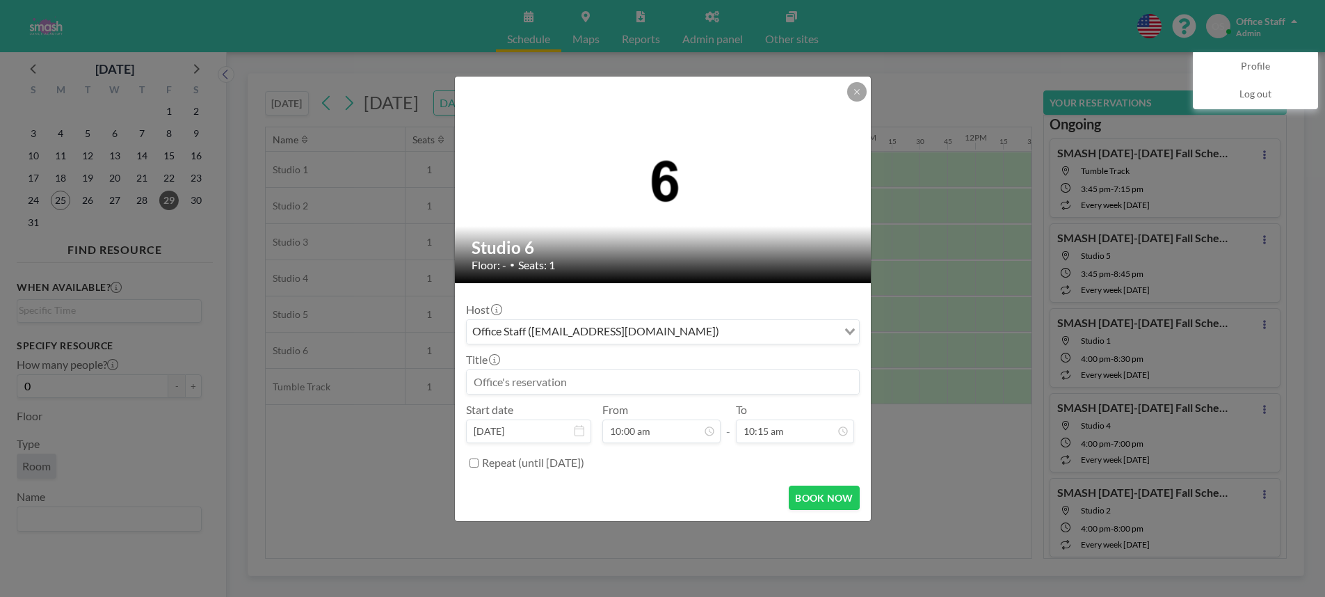
click at [520, 382] on input at bounding box center [663, 382] width 392 height 24
paste input "Wasatch - Contemporary"
type input "Wasatch - Contemporary"
drag, startPoint x: 477, startPoint y: 464, endPoint x: 669, endPoint y: 456, distance: 191.5
click at [477, 464] on input "Repeat (until [DATE])" at bounding box center [474, 462] width 9 height 9
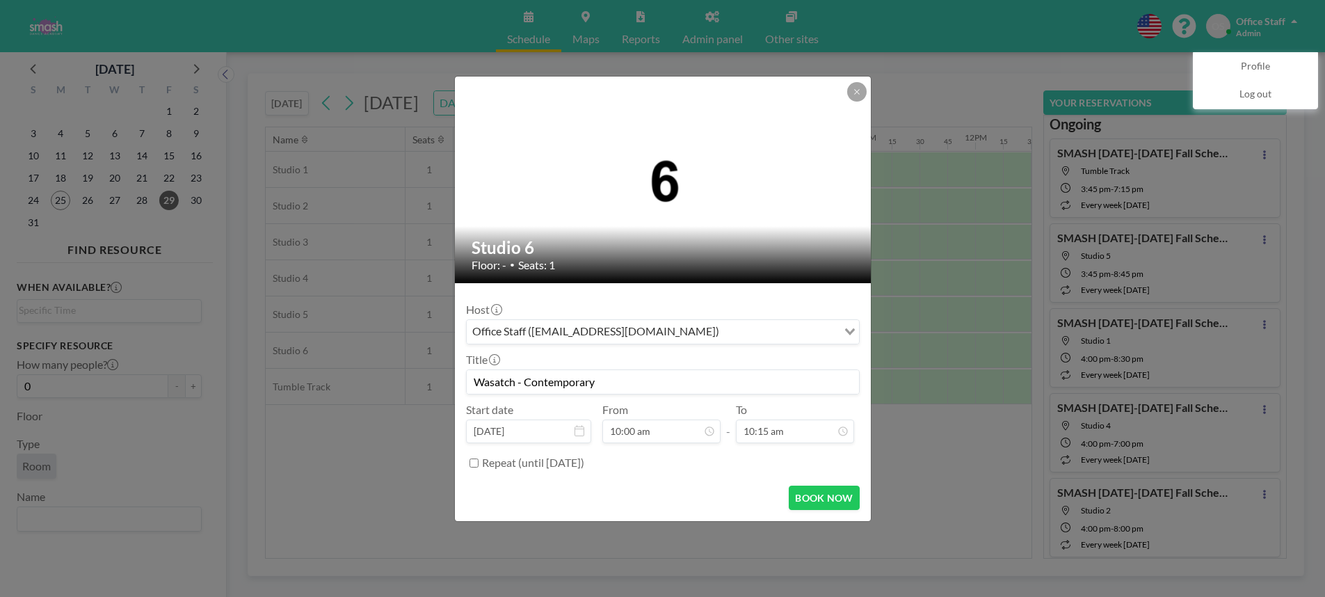
checkbox input "true"
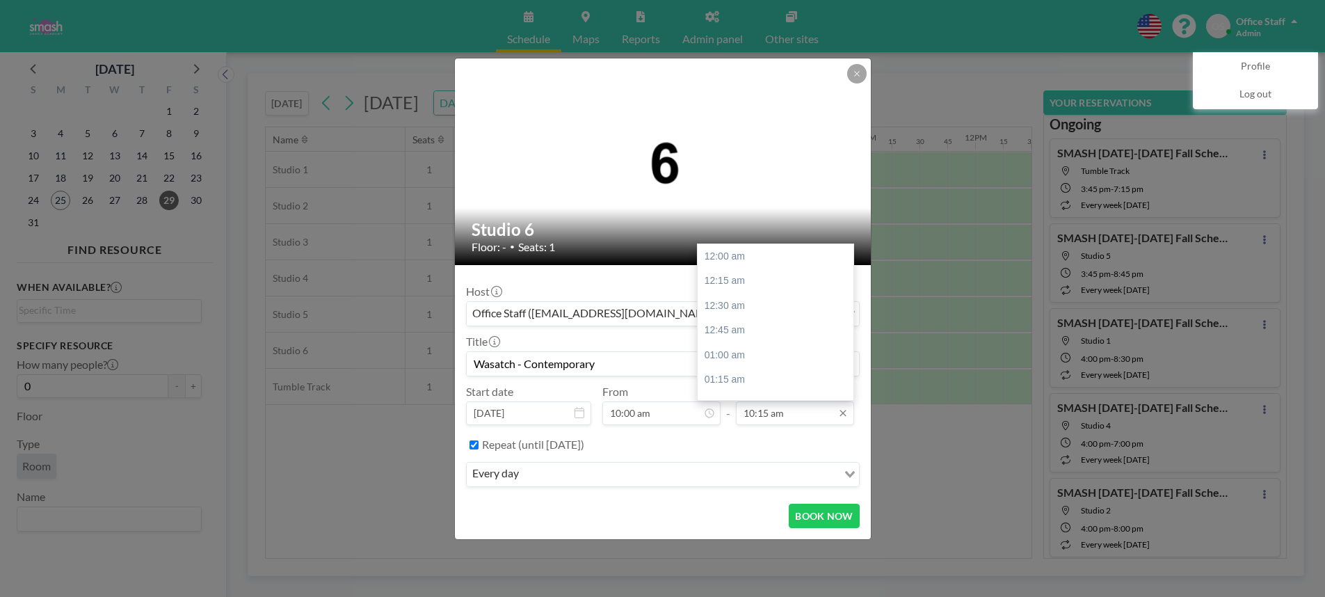
scroll to position [1015, 0]
click at [760, 410] on input "10:15 am" at bounding box center [795, 413] width 118 height 24
click at [745, 333] on div "11:00 am" at bounding box center [776, 331] width 156 height 25
type input "11:00 am"
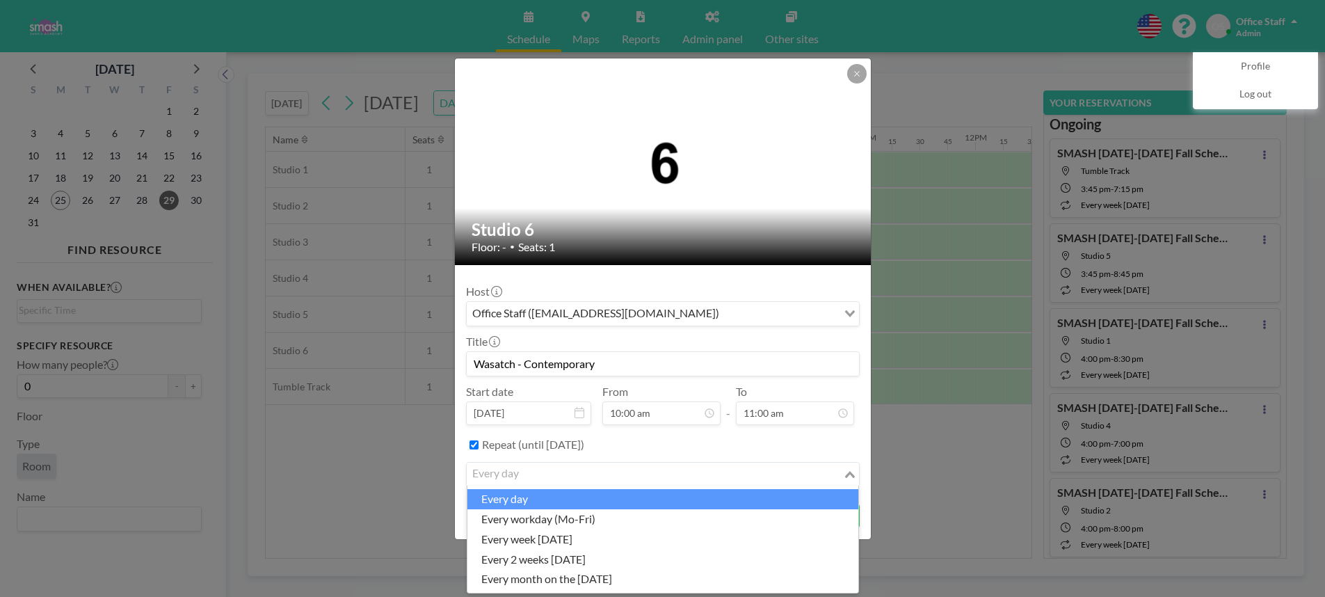
click at [502, 476] on div "every day" at bounding box center [655, 473] width 376 height 21
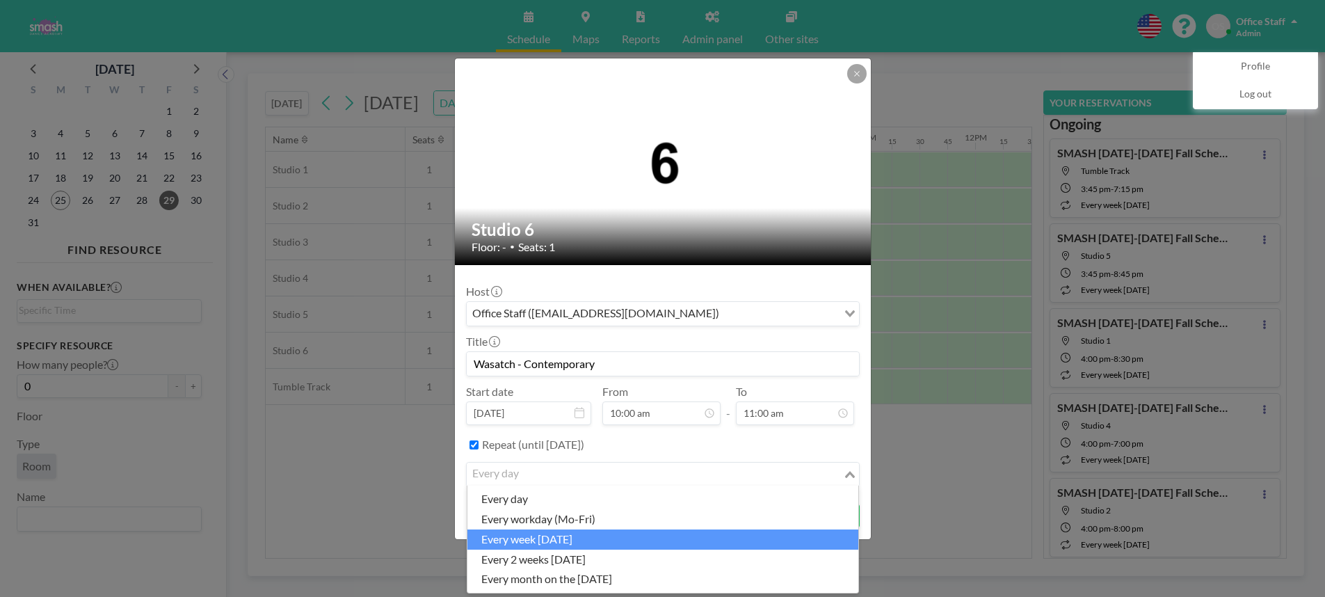
click at [543, 543] on li "every week [DATE]" at bounding box center [662, 539] width 391 height 20
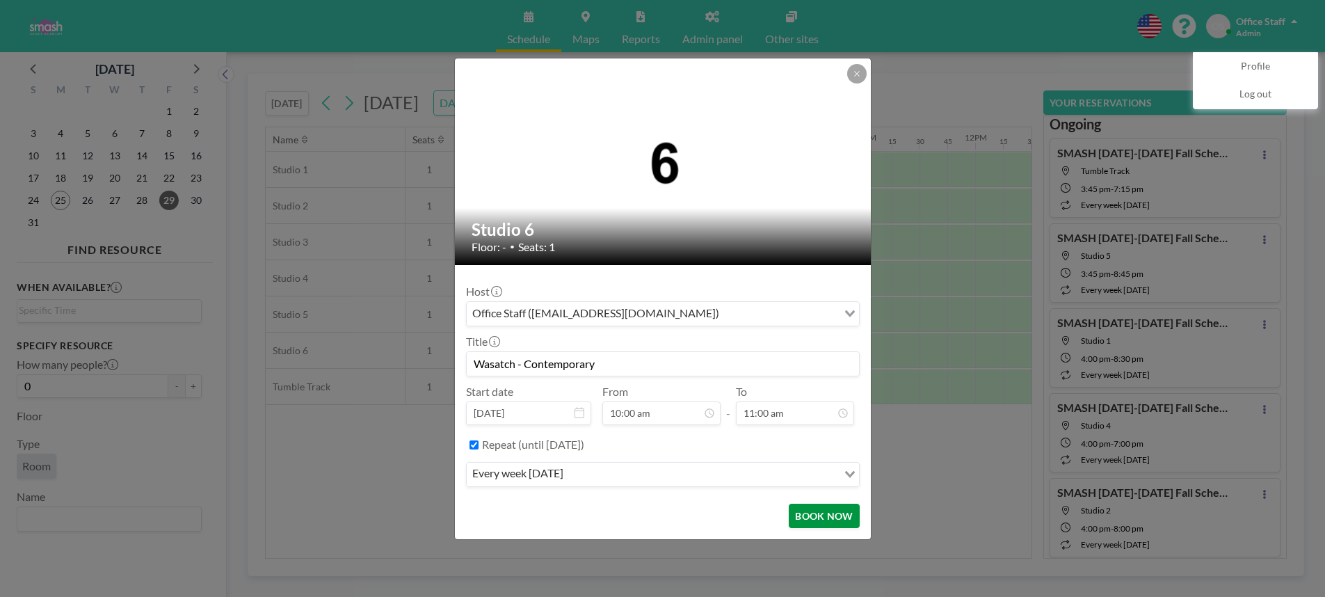
click at [829, 516] on button "BOOK NOW" at bounding box center [824, 516] width 70 height 24
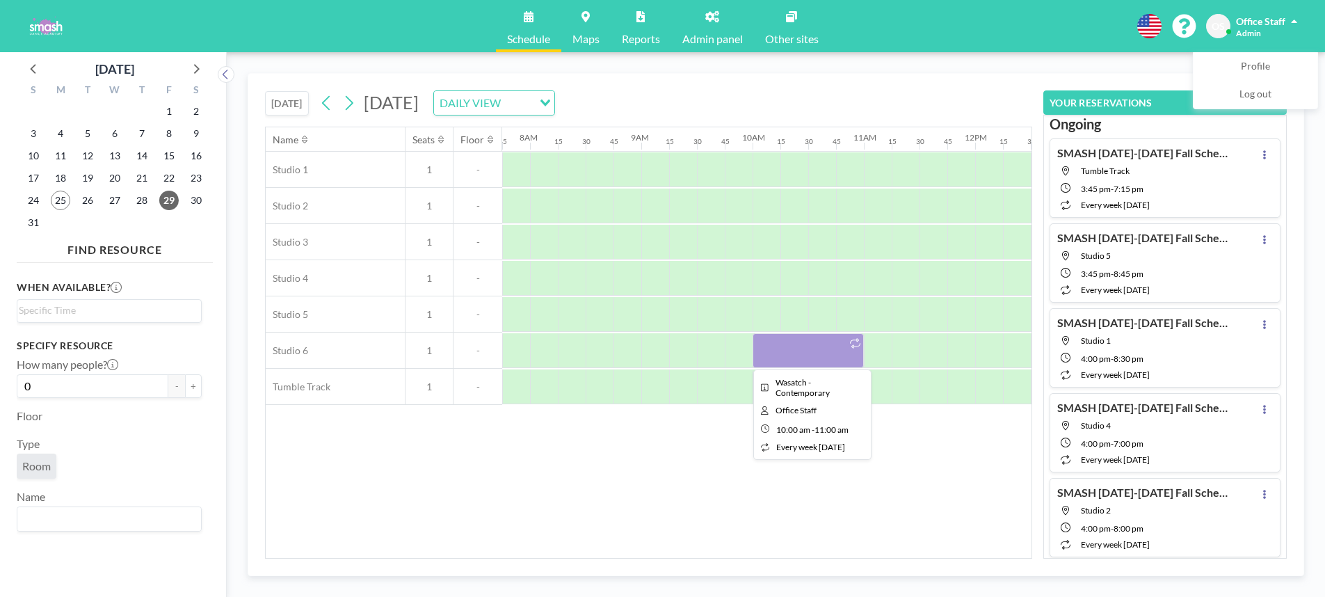
click at [810, 362] on div at bounding box center [808, 350] width 111 height 35
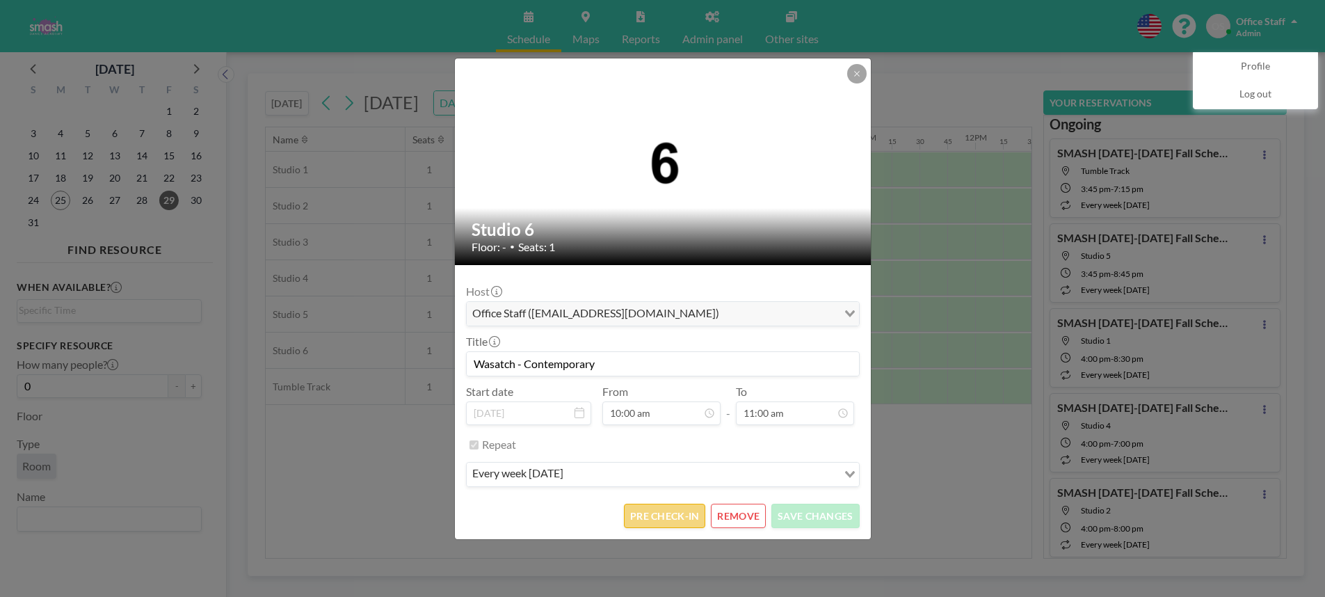
click at [659, 517] on button "PRE CHECK-IN" at bounding box center [664, 516] width 81 height 24
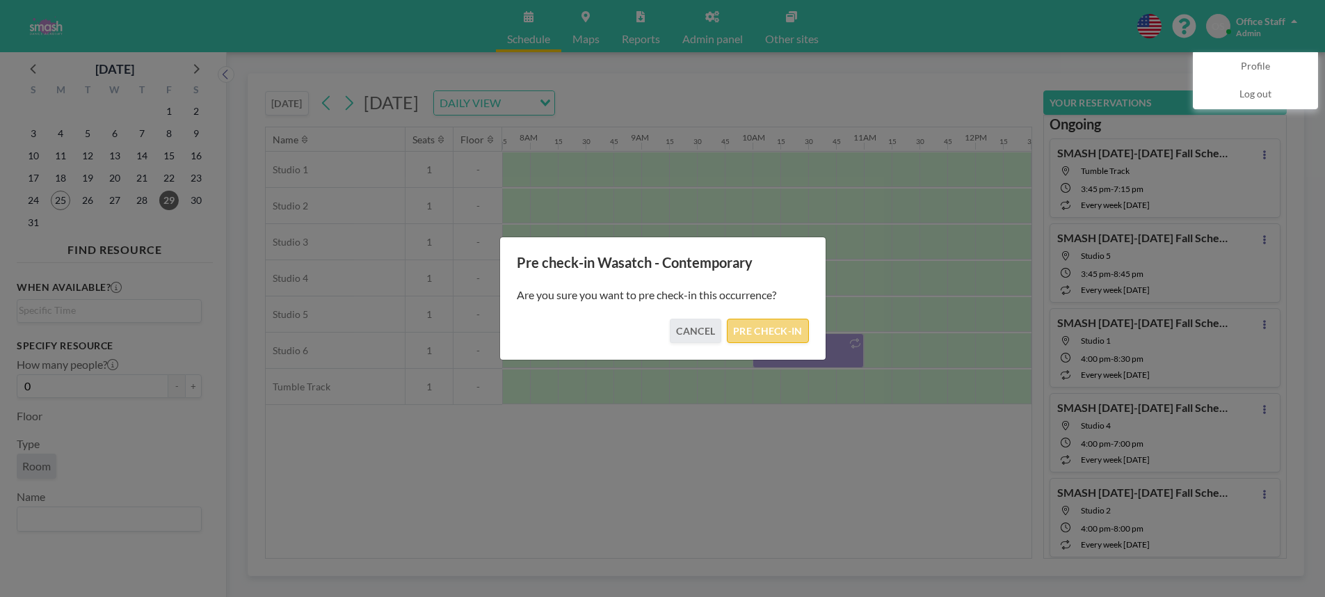
click at [769, 328] on button "PRE CHECK-IN" at bounding box center [767, 331] width 81 height 24
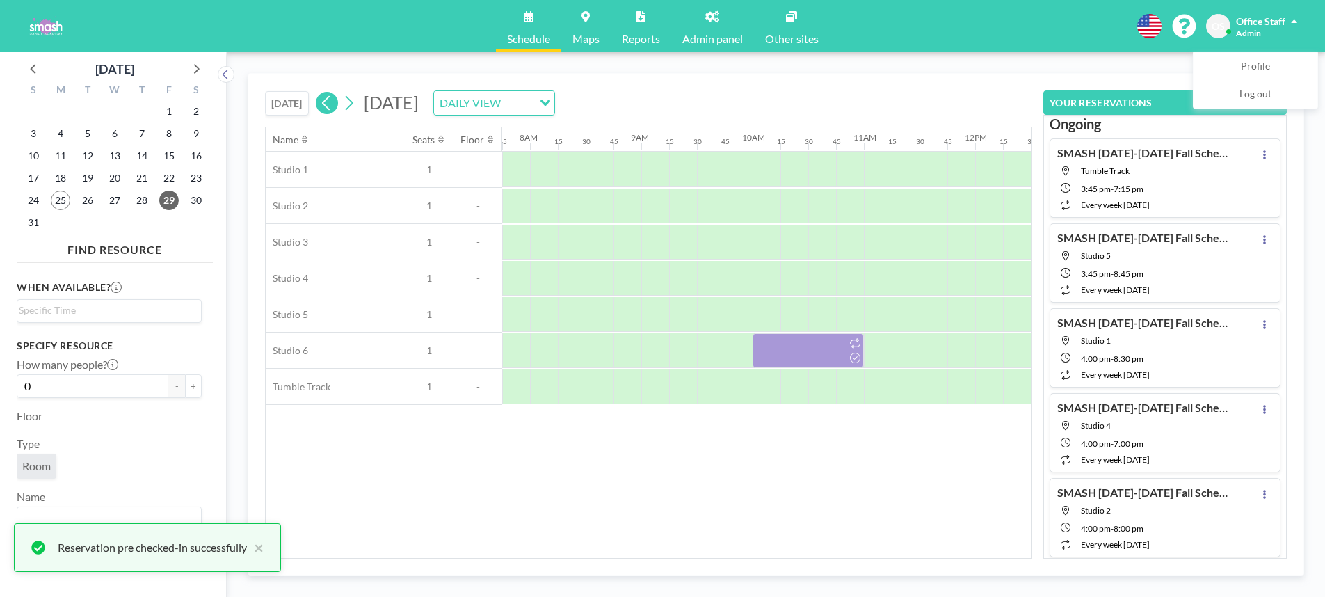
click at [324, 102] on icon at bounding box center [326, 103] width 13 height 21
click at [328, 106] on icon at bounding box center [326, 103] width 8 height 15
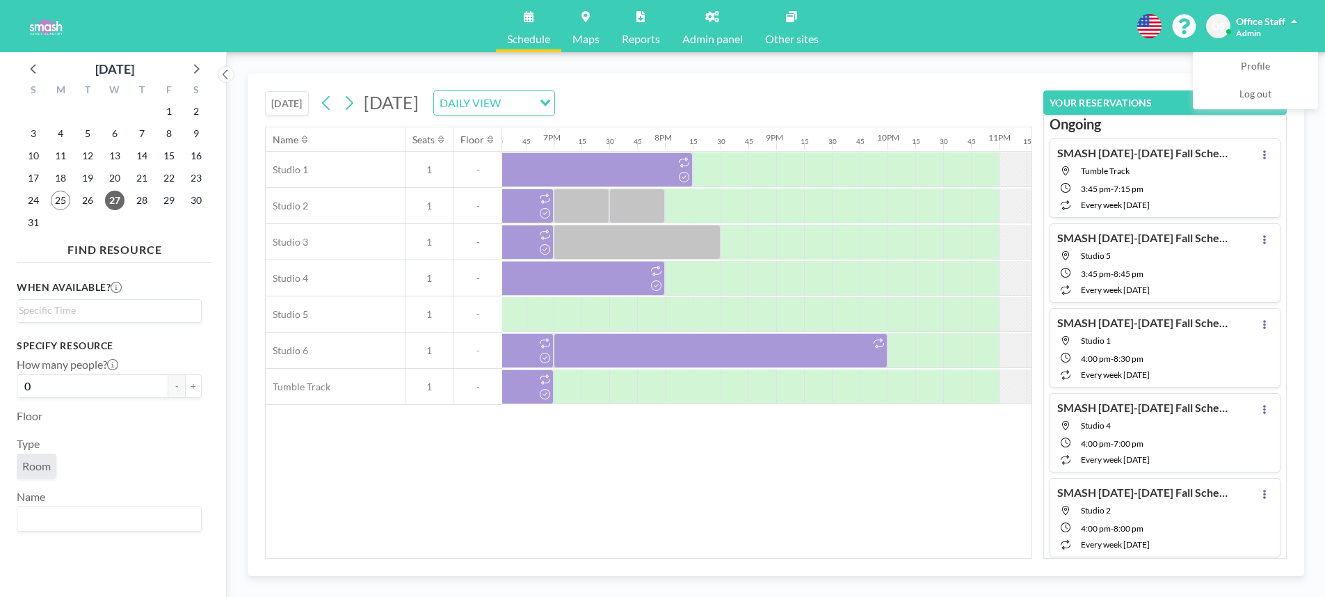
scroll to position [0, 2093]
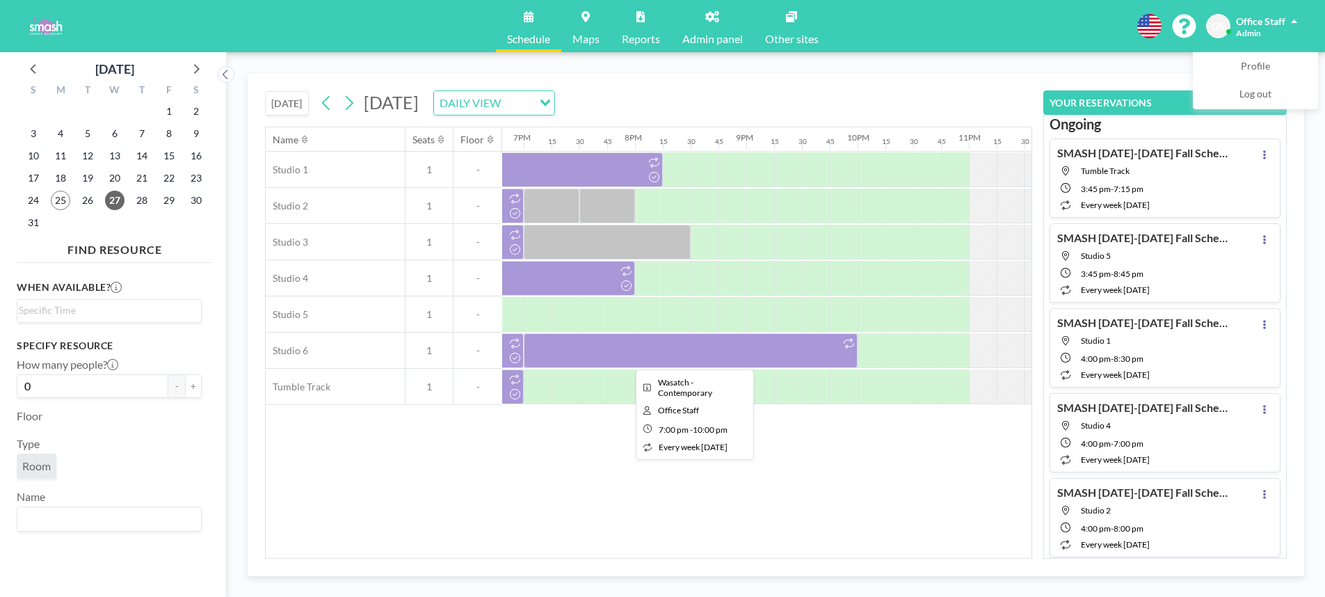
click at [625, 353] on div at bounding box center [691, 350] width 334 height 35
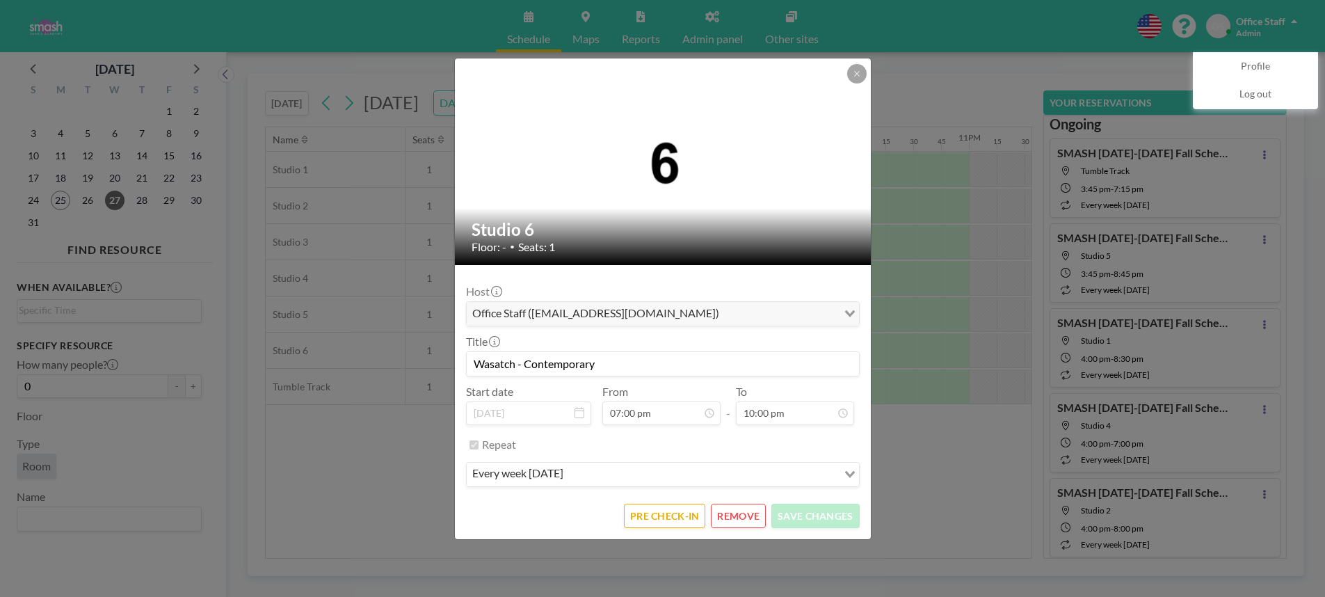
scroll to position [1882, 0]
click at [677, 519] on button "PRE CHECK-IN" at bounding box center [664, 516] width 81 height 24
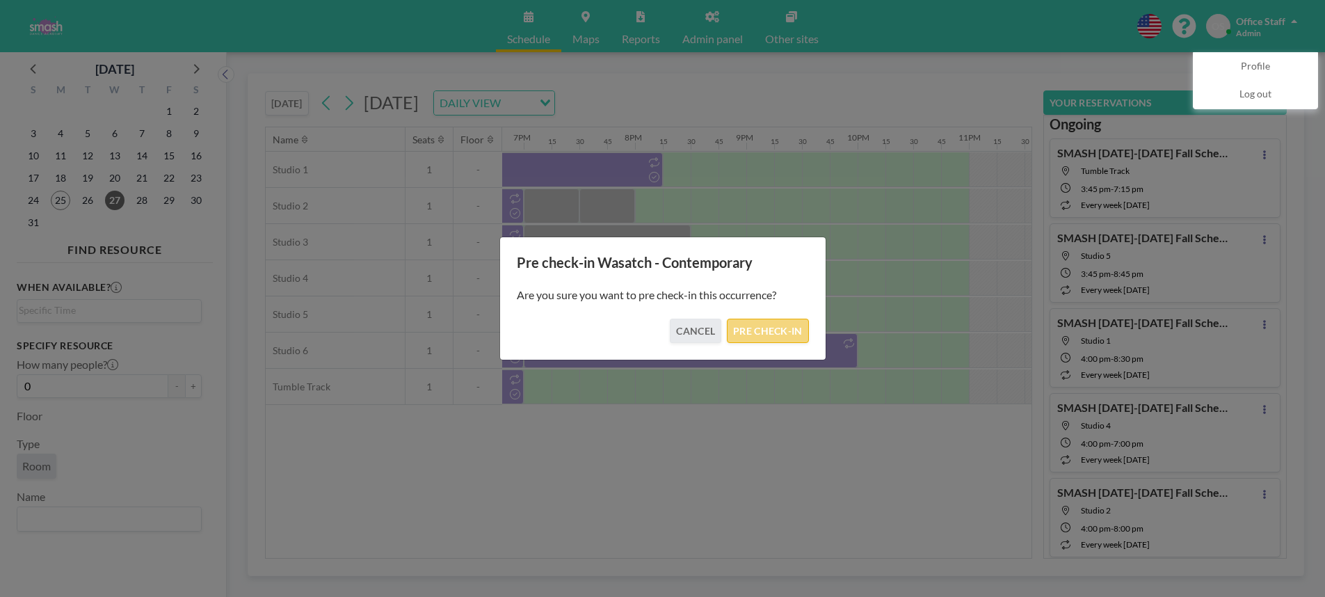
click at [749, 328] on button "PRE CHECK-IN" at bounding box center [767, 331] width 81 height 24
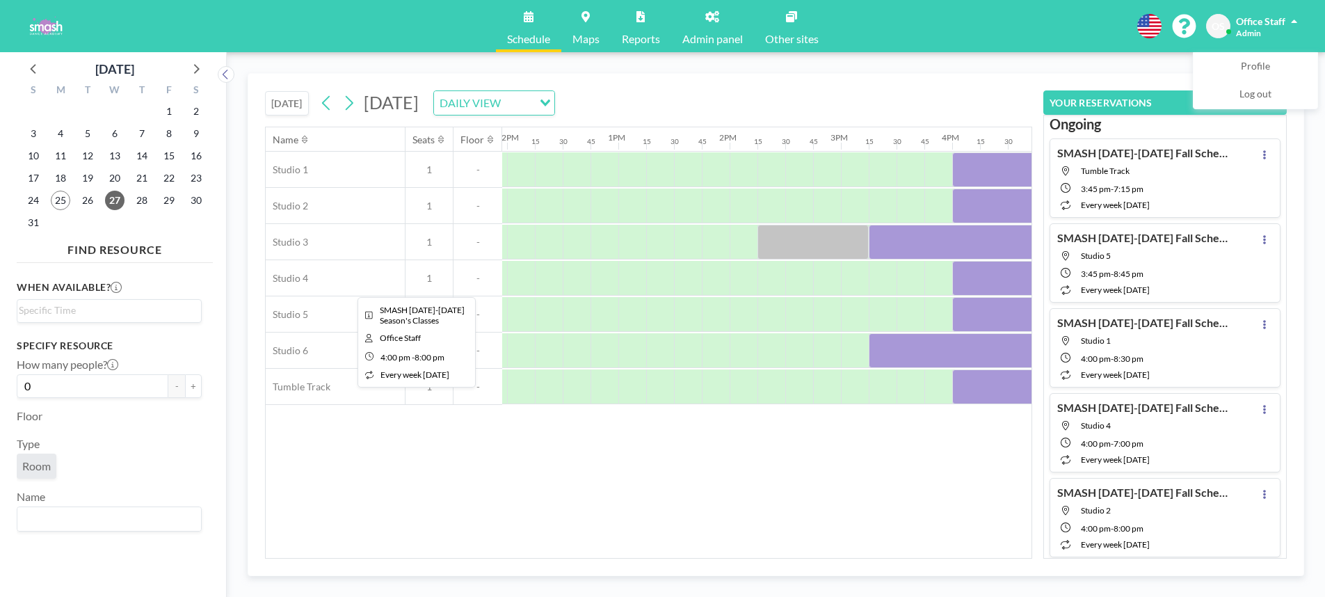
scroll to position [0, 1309]
